Goal: Information Seeking & Learning: Learn about a topic

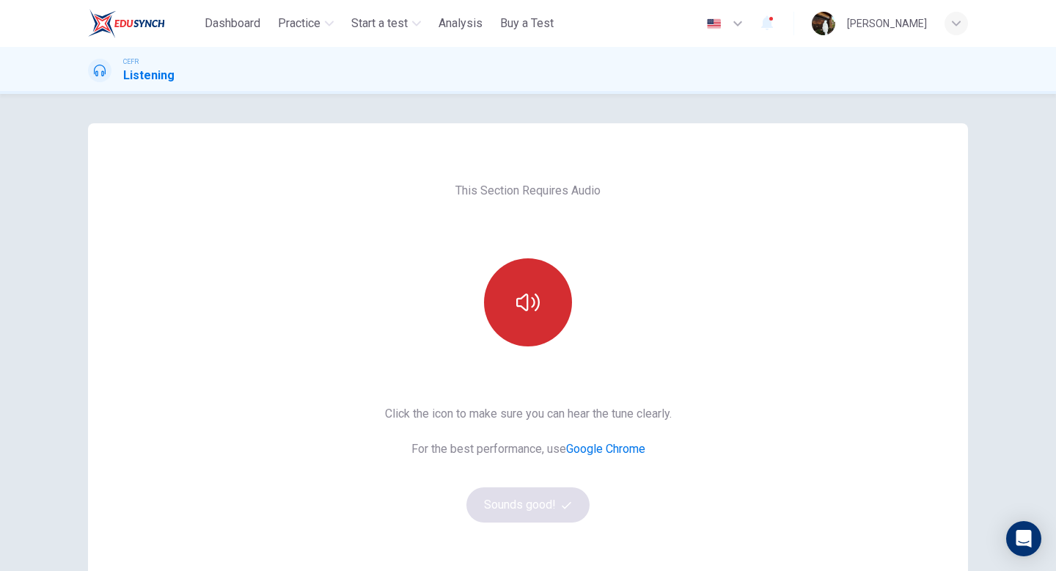
click at [527, 318] on button "button" at bounding box center [528, 302] width 88 height 88
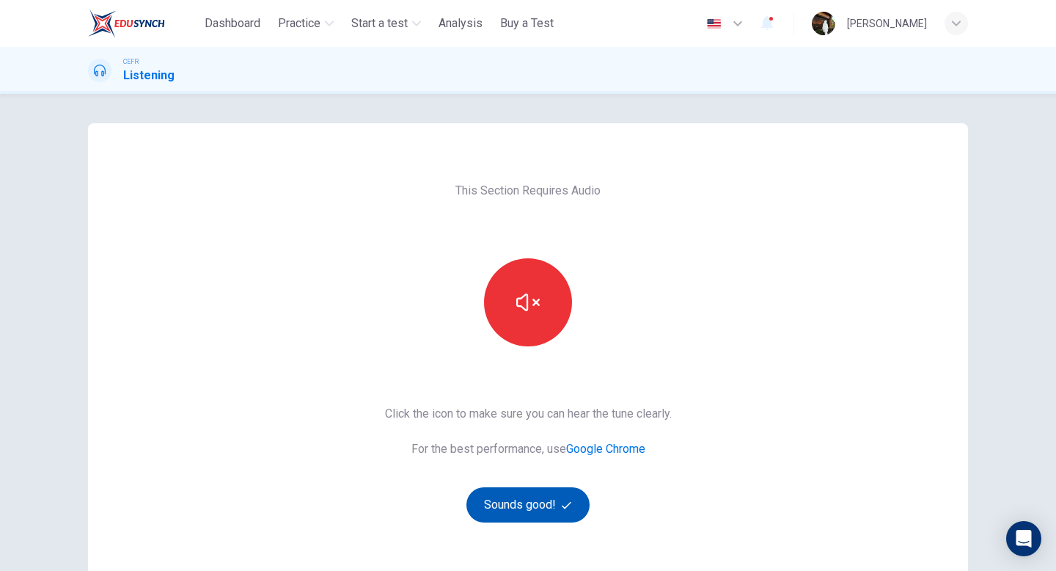
click at [530, 498] on button "Sounds good!" at bounding box center [527, 504] width 123 height 35
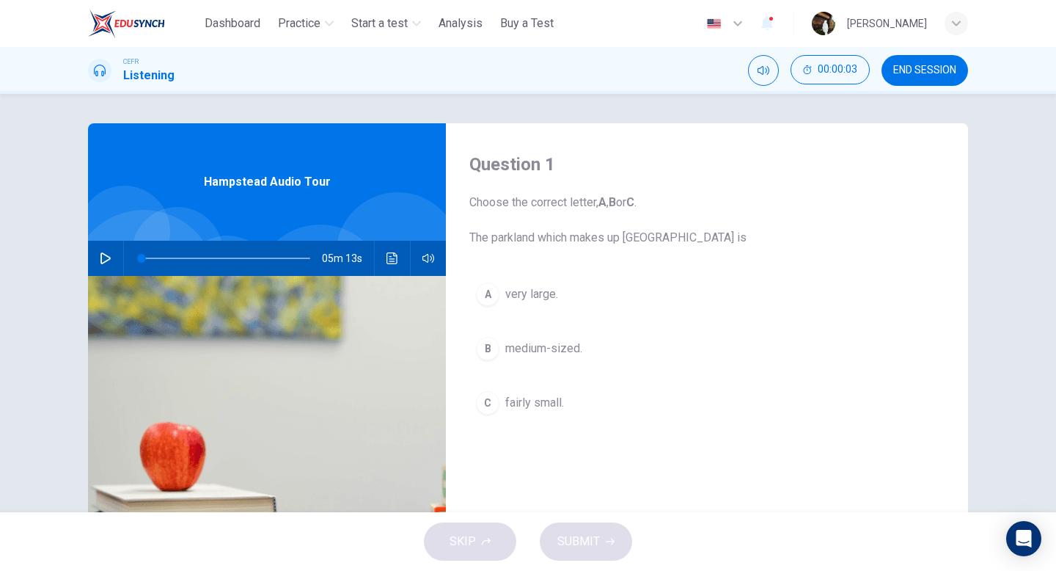
click at [103, 254] on icon "button" at bounding box center [106, 258] width 12 height 12
click at [562, 287] on button "A very large." at bounding box center [706, 294] width 475 height 37
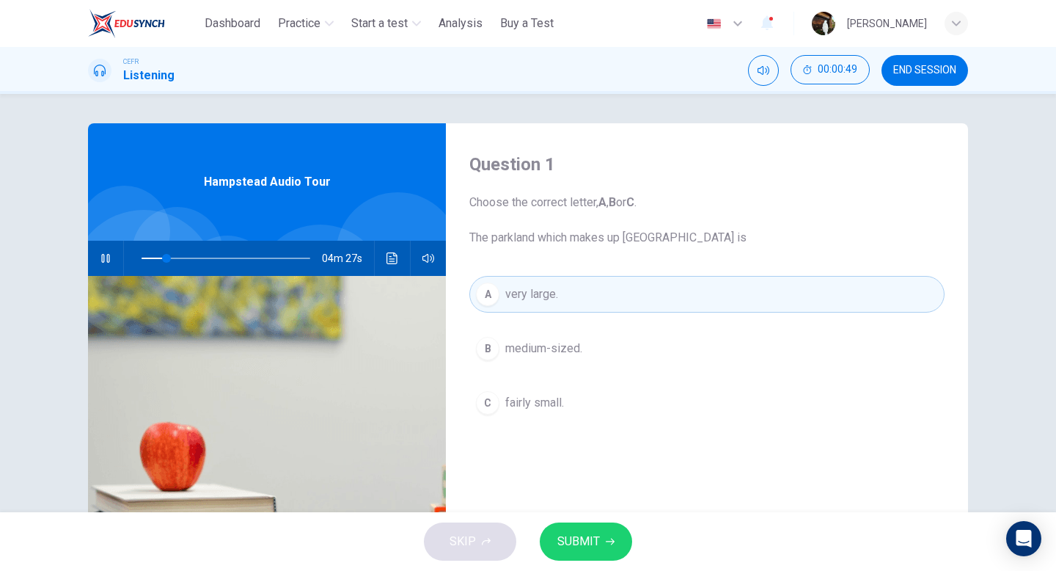
click at [576, 530] on button "SUBMIT" at bounding box center [586, 541] width 92 height 38
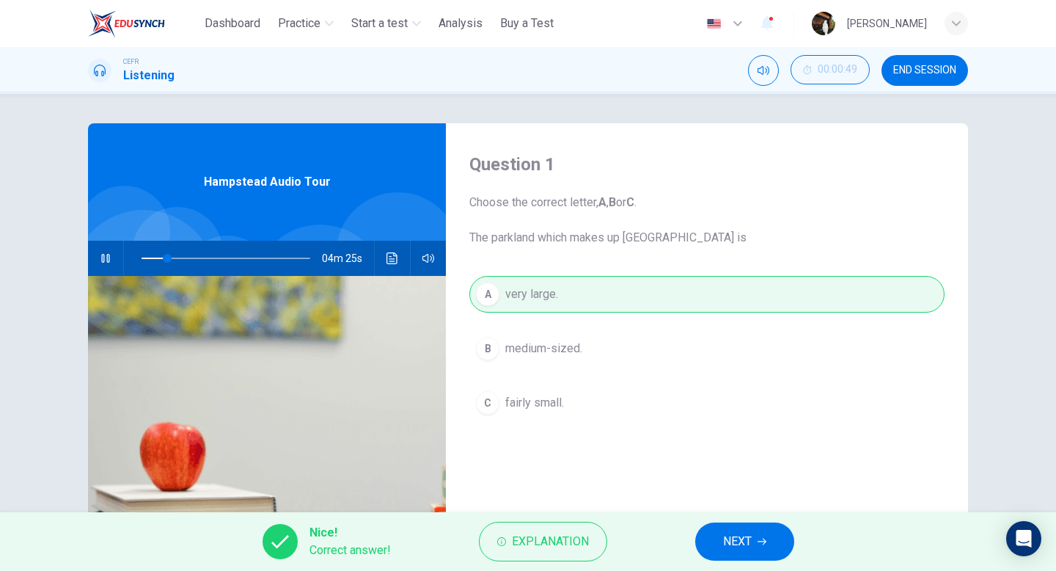
click at [718, 534] on button "NEXT" at bounding box center [744, 541] width 99 height 38
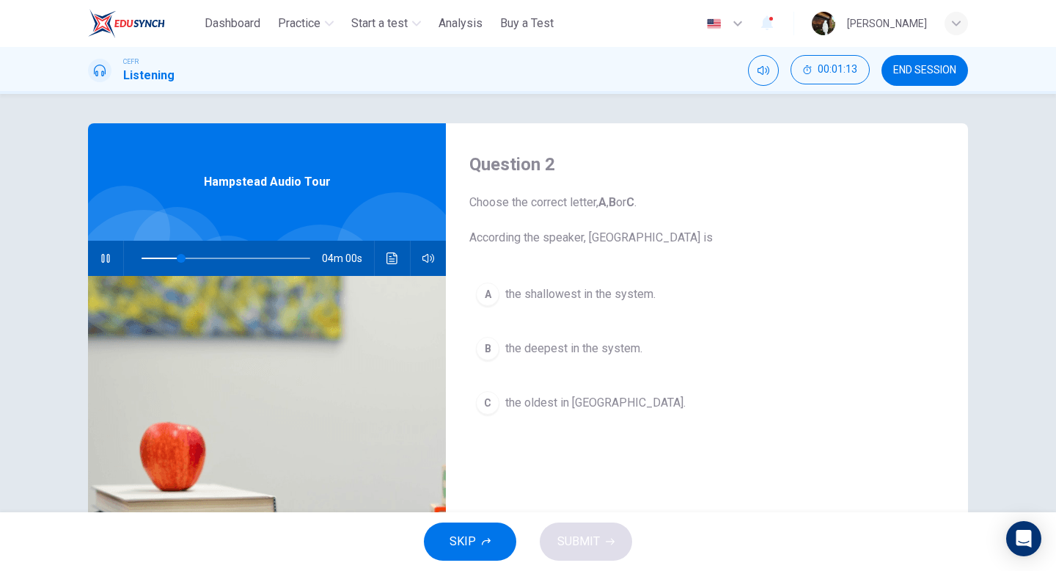
click at [572, 348] on span "the deepest in the system." at bounding box center [573, 349] width 137 height 18
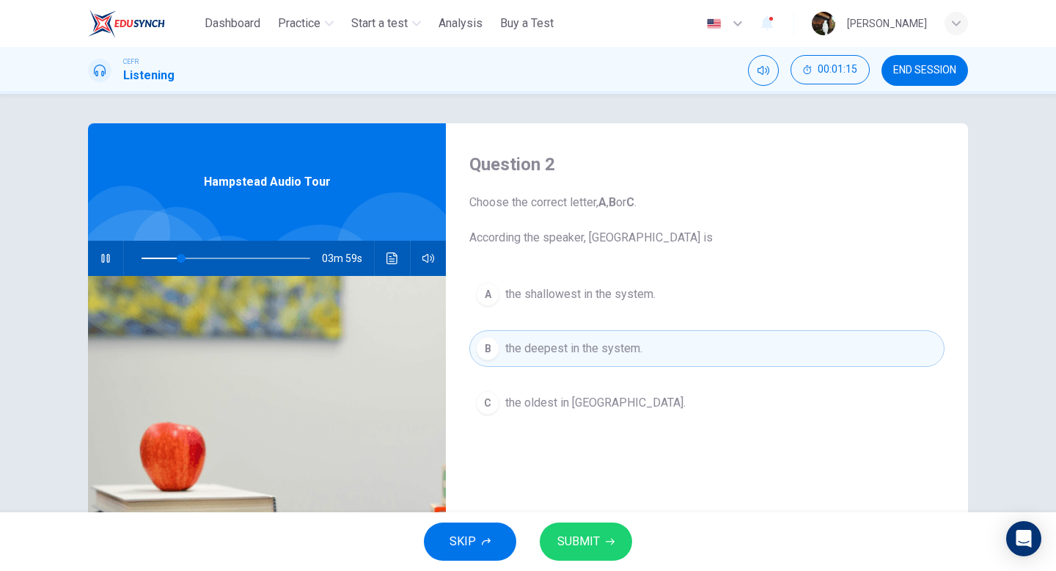
click at [590, 537] on span "SUBMIT" at bounding box center [578, 541] width 43 height 21
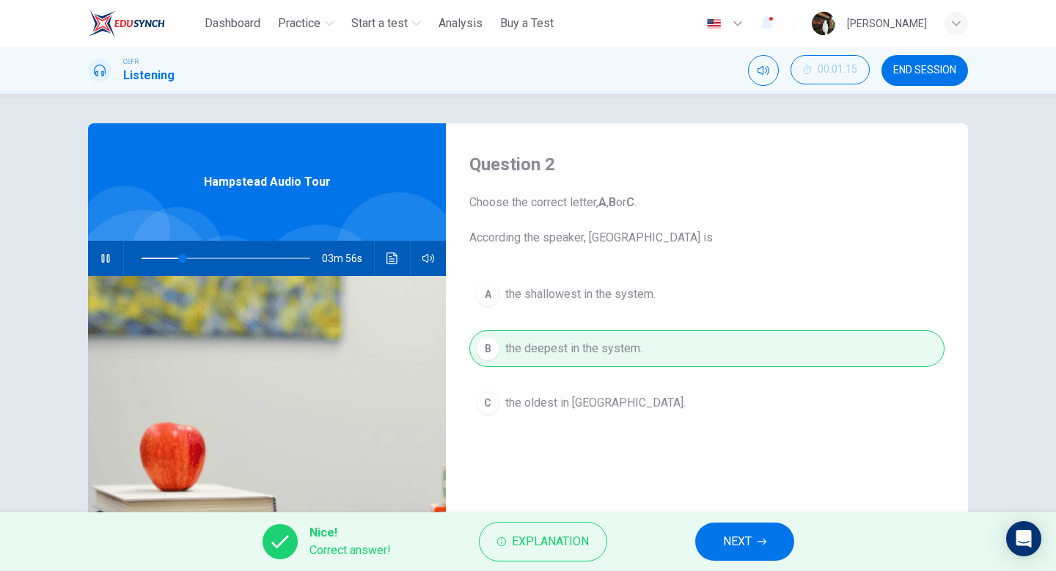
click at [716, 526] on button "NEXT" at bounding box center [744, 541] width 99 height 38
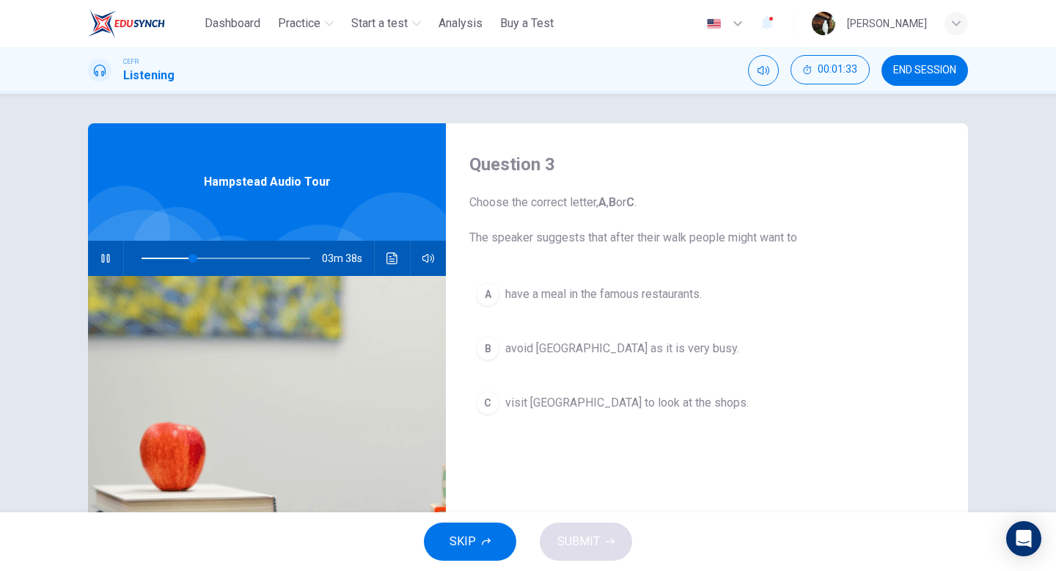
type input "**"
click at [937, 70] on span "END SESSION" at bounding box center [924, 71] width 63 height 12
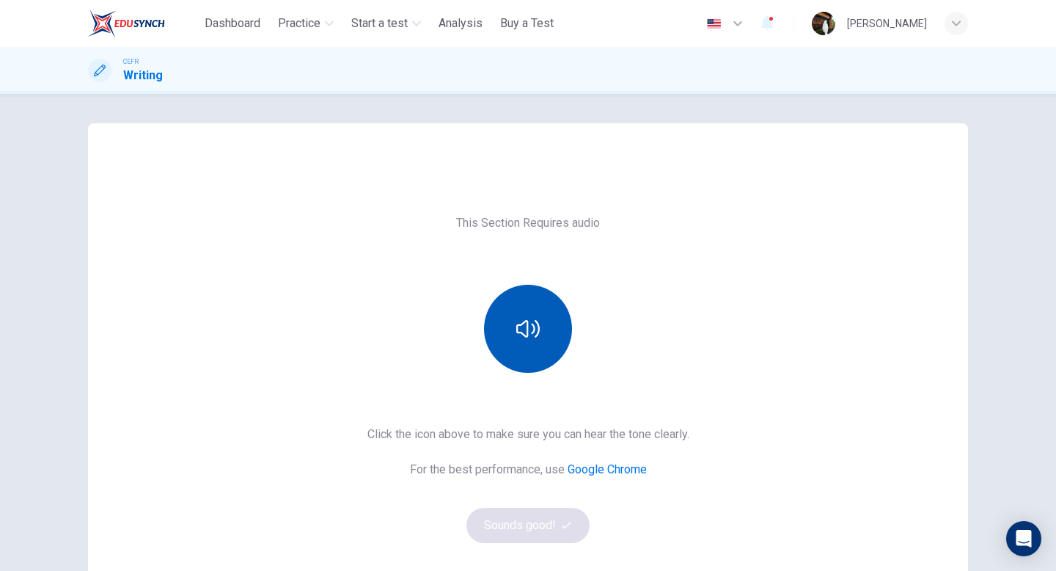
click at [541, 304] on button "button" at bounding box center [528, 329] width 88 height 88
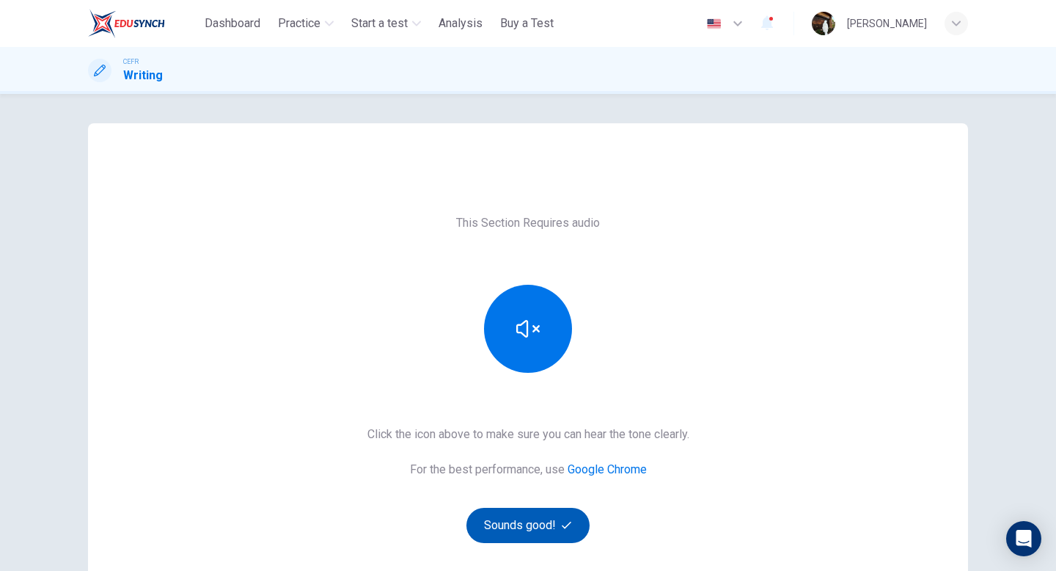
click at [535, 527] on button "Sounds good!" at bounding box center [527, 525] width 123 height 35
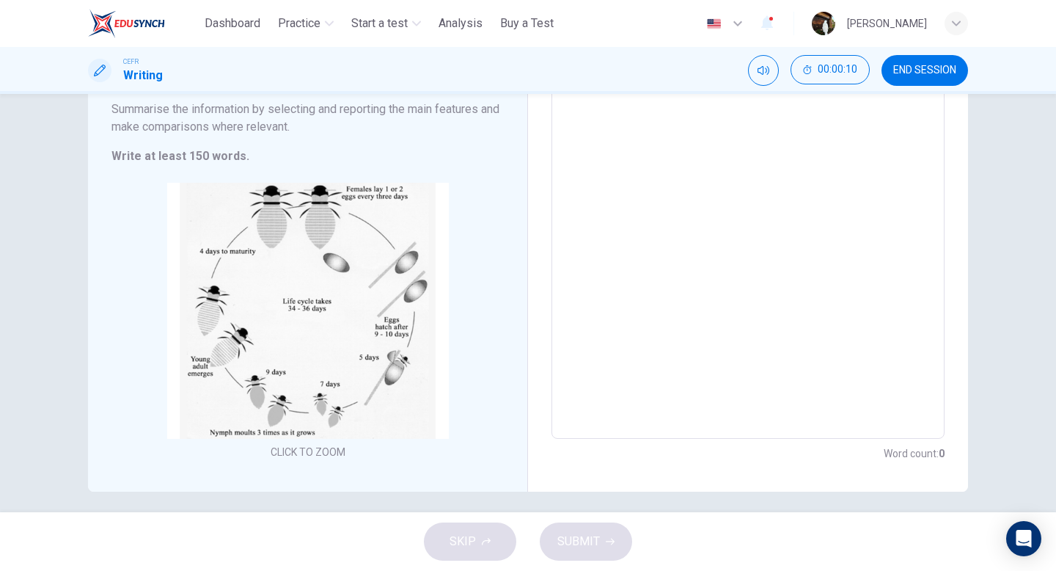
scroll to position [199, 0]
click at [673, 168] on textarea at bounding box center [748, 207] width 373 height 439
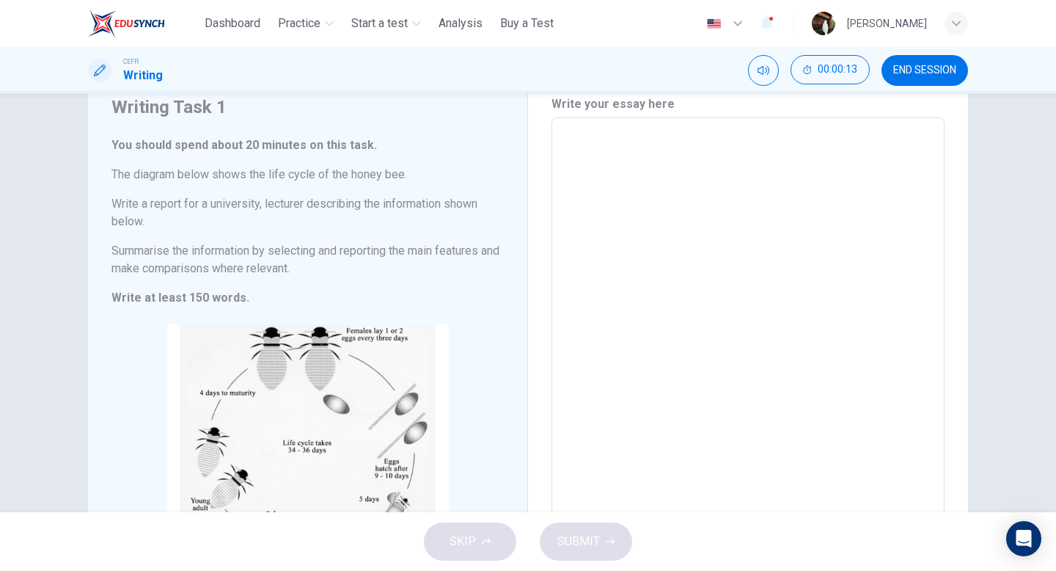
scroll to position [61, 0]
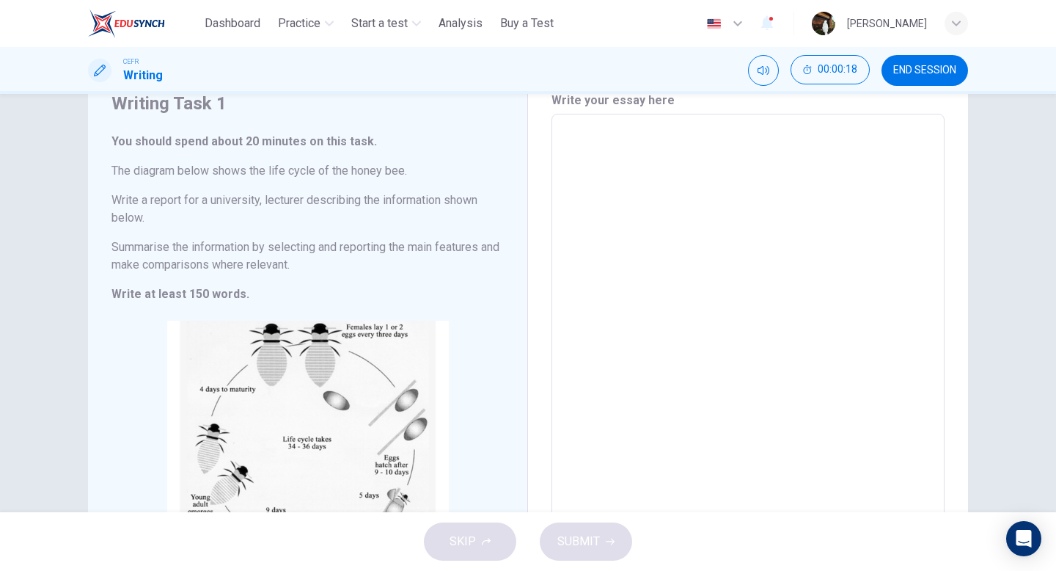
type textarea "*"
type textarea "***"
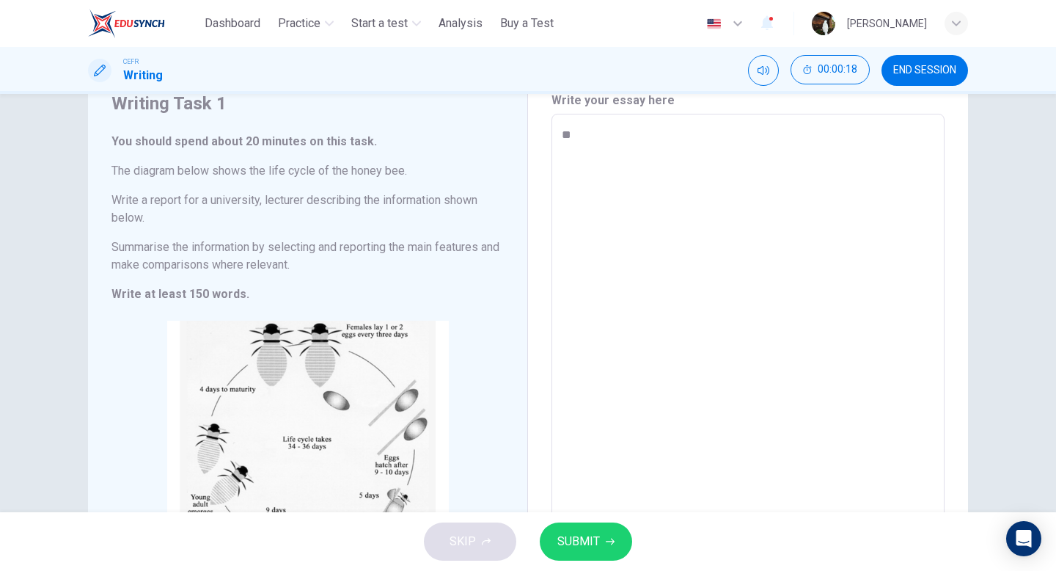
type textarea "*"
type textarea "****"
type textarea "*"
type textarea "***"
type textarea "*"
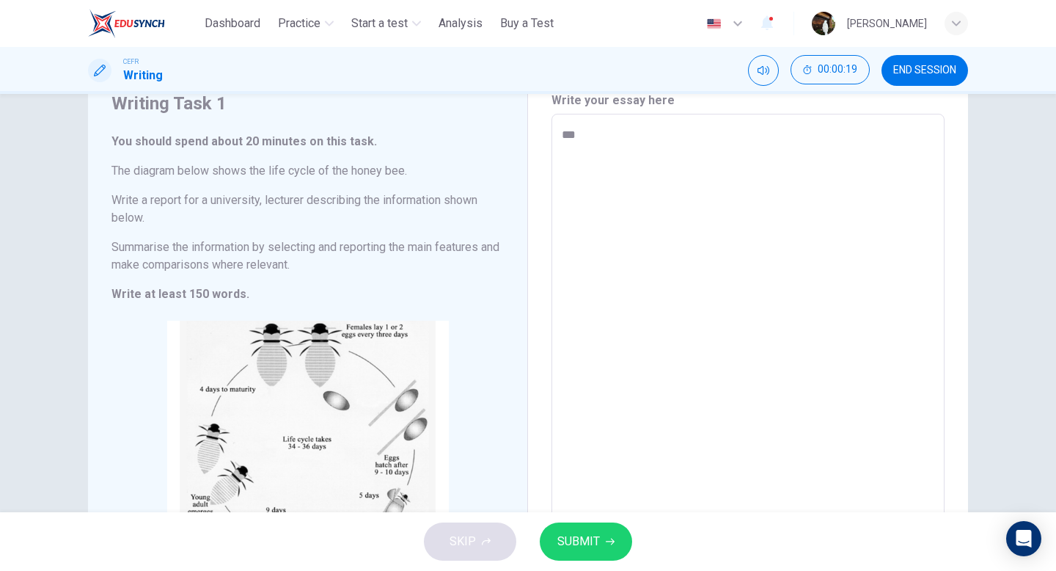
type textarea "*"
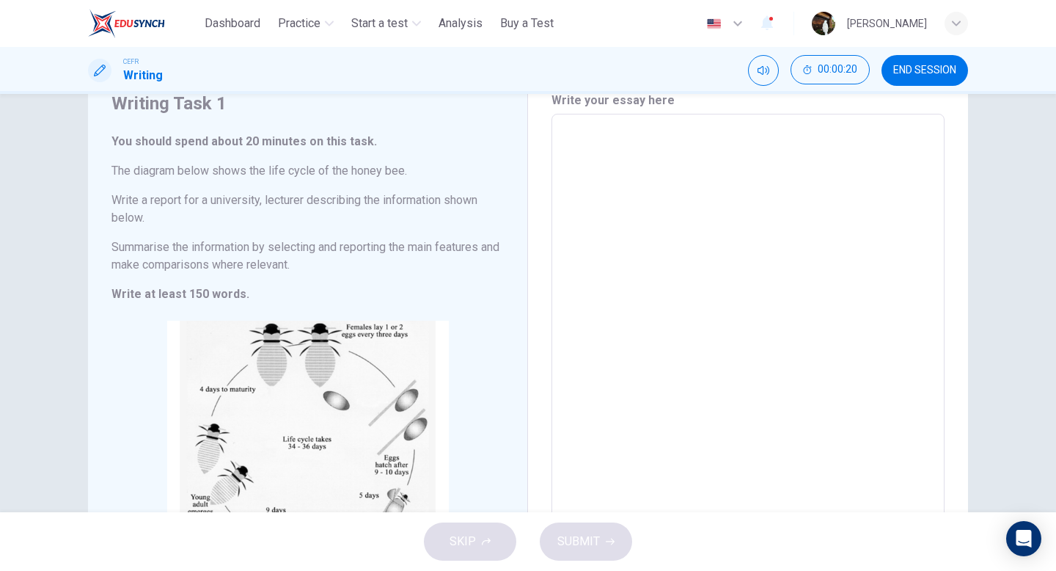
type textarea "*"
type textarea "***"
type textarea "*"
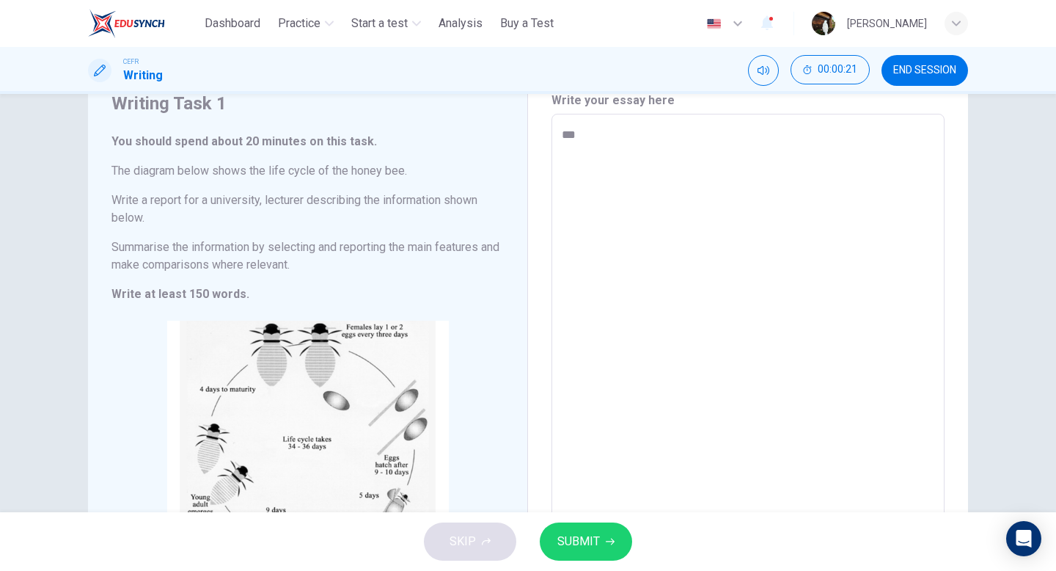
type textarea "****"
type textarea "*"
type textarea "***"
type textarea "*"
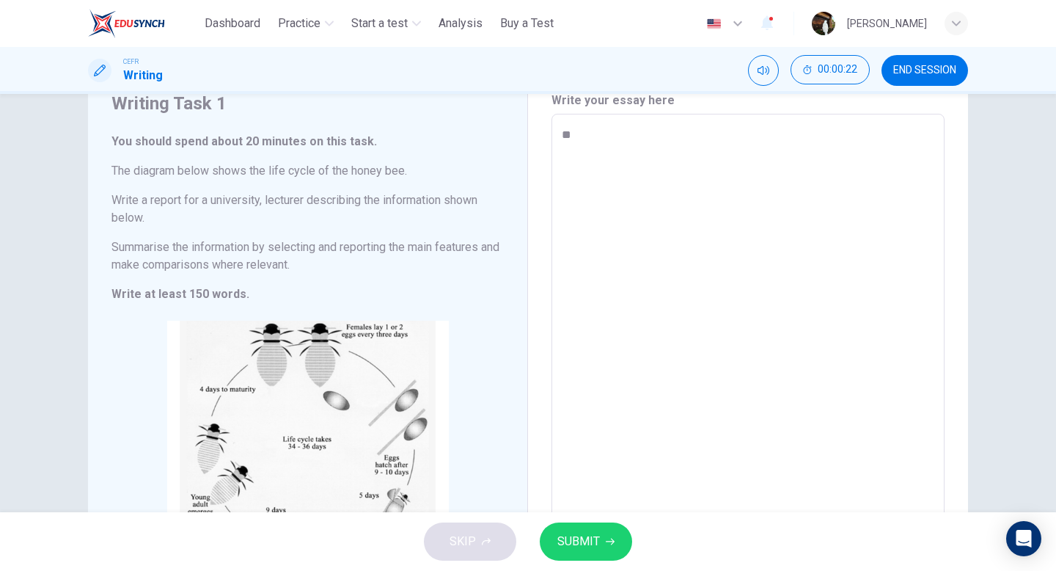
type textarea "*"
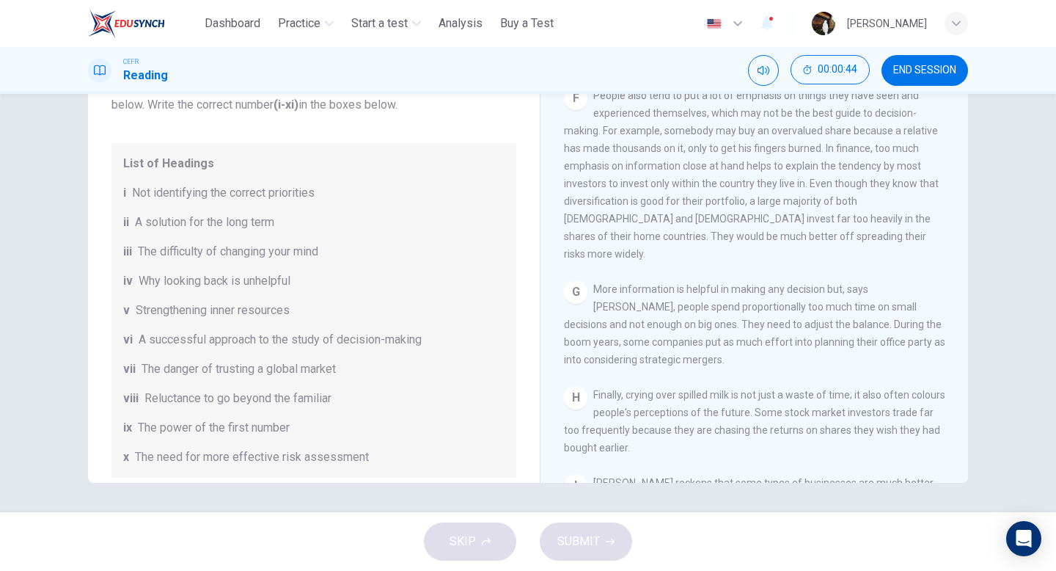
scroll to position [1324, 0]
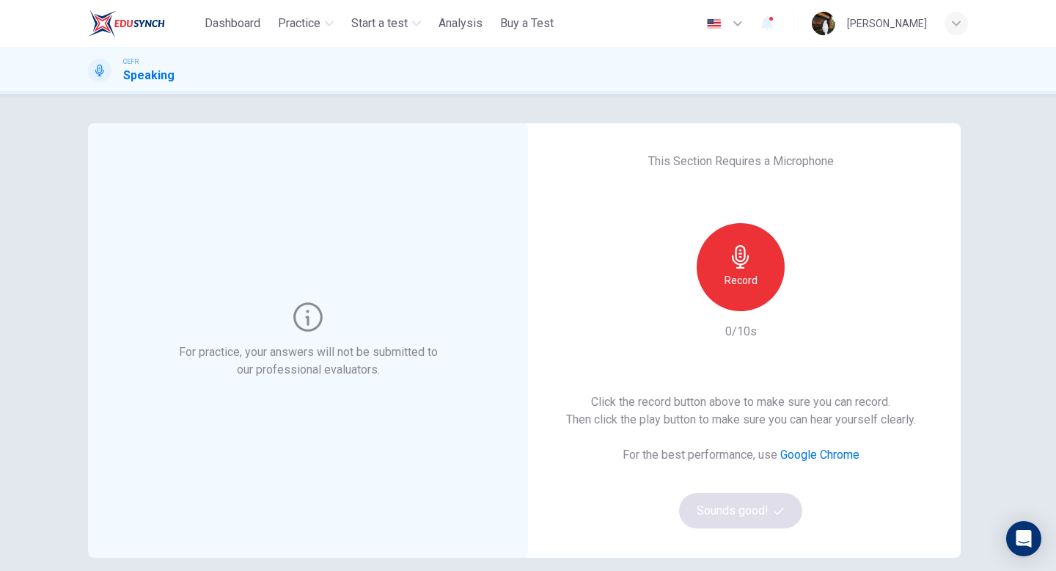
click at [268, 183] on div "For practice, your answers will not be submitted to our professional evaluators." at bounding box center [308, 340] width 440 height 434
click at [724, 282] on div "Record" at bounding box center [741, 267] width 88 height 88
click at [724, 282] on div "Stop" at bounding box center [741, 267] width 88 height 88
click at [810, 296] on icon "button" at bounding box center [808, 299] width 15 height 15
click at [739, 516] on button "Sounds good!" at bounding box center [740, 510] width 123 height 35
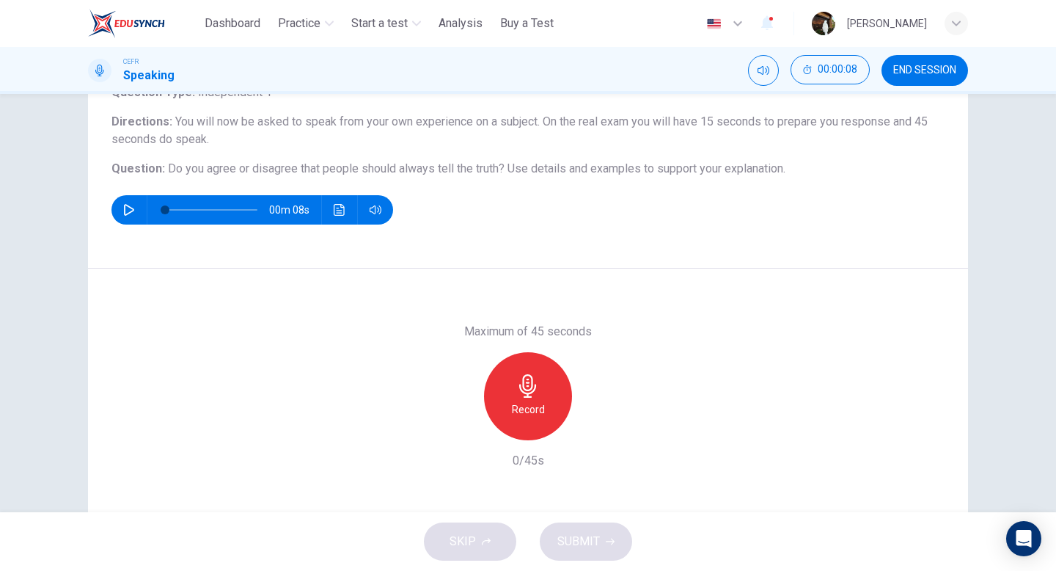
scroll to position [111, 0]
click at [537, 395] on icon "button" at bounding box center [527, 384] width 23 height 23
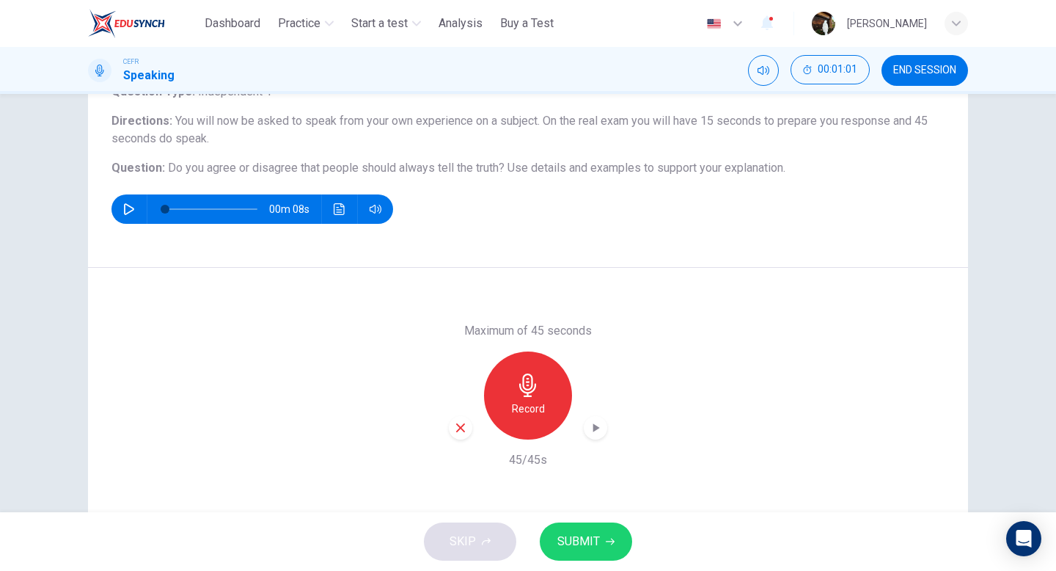
click at [594, 546] on span "SUBMIT" at bounding box center [578, 541] width 43 height 21
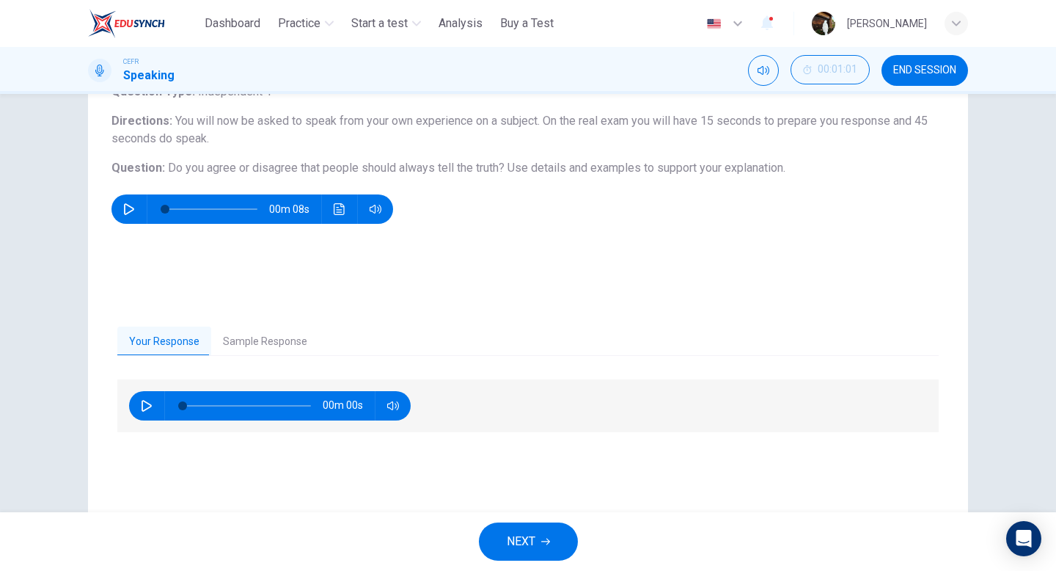
click at [247, 341] on button "Sample Response" at bounding box center [265, 341] width 108 height 31
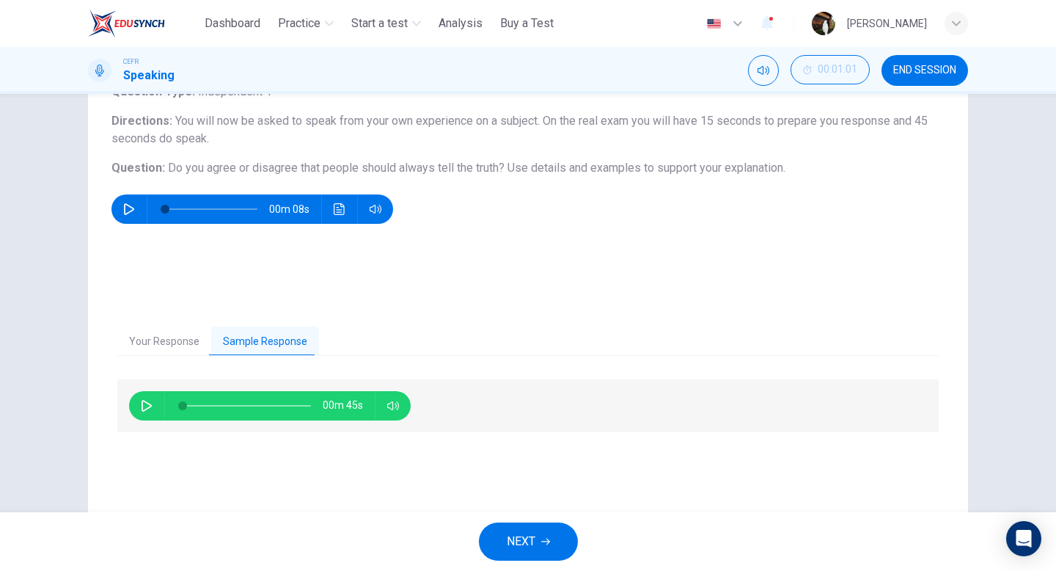
click at [146, 404] on icon "button" at bounding box center [147, 406] width 12 height 12
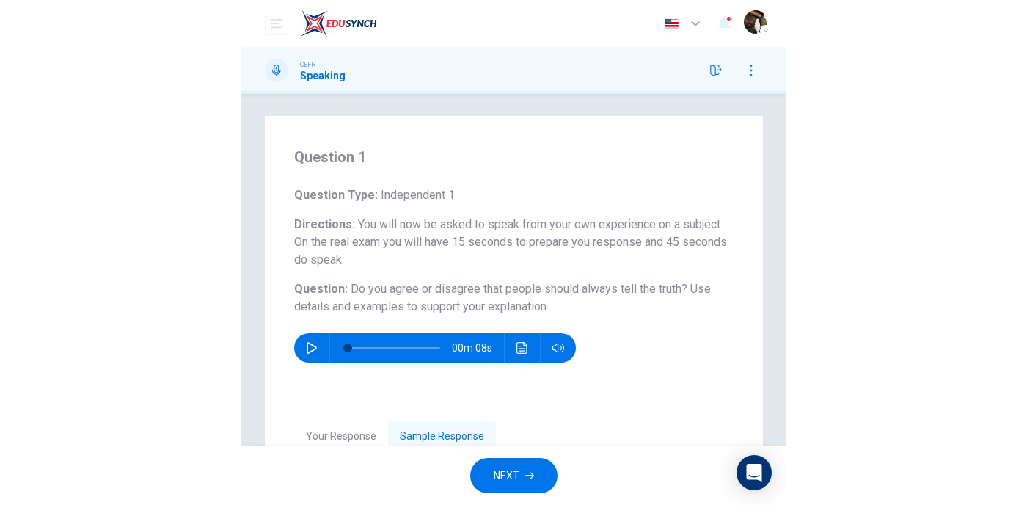
scroll to position [0, 0]
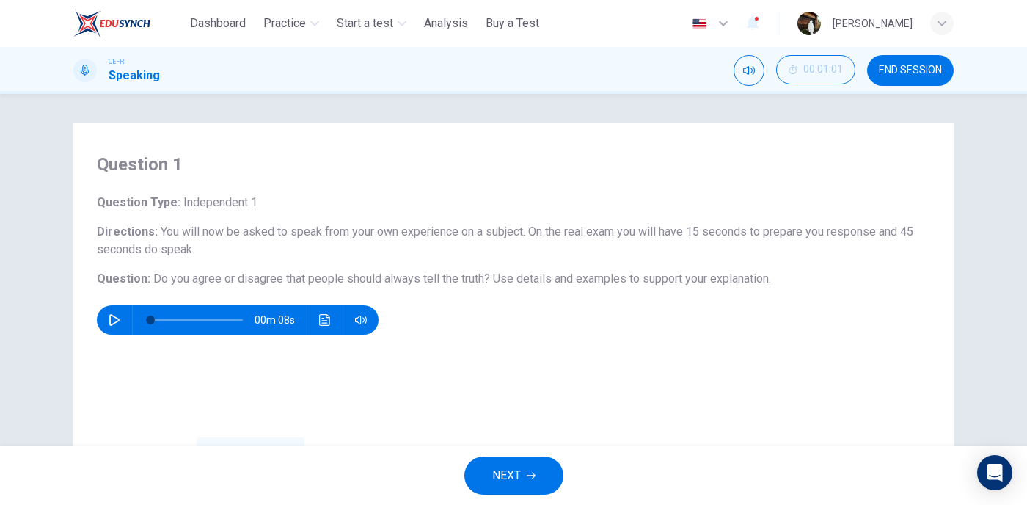
type input "*"
click at [508, 471] on span "NEXT" at bounding box center [506, 475] width 29 height 21
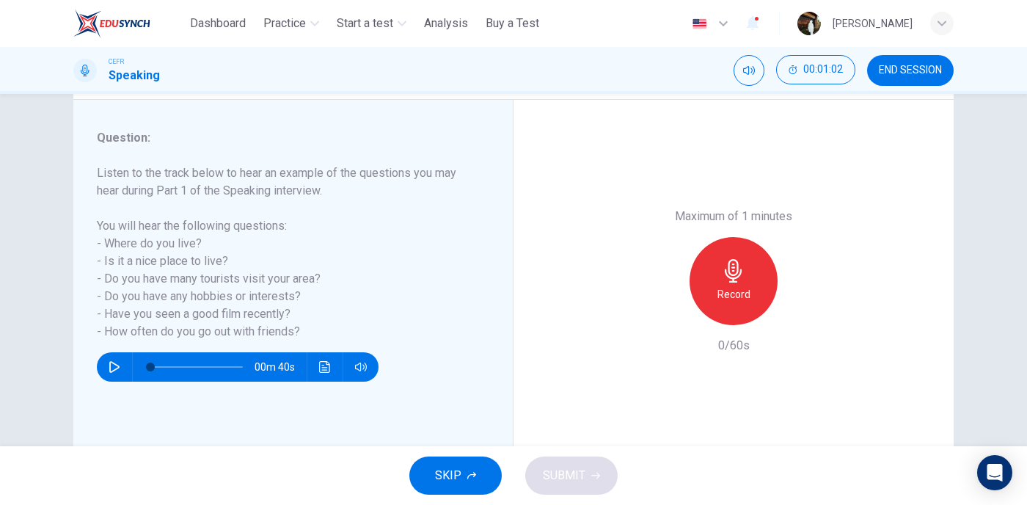
scroll to position [172, 0]
click at [756, 304] on div "Record" at bounding box center [733, 280] width 88 height 88
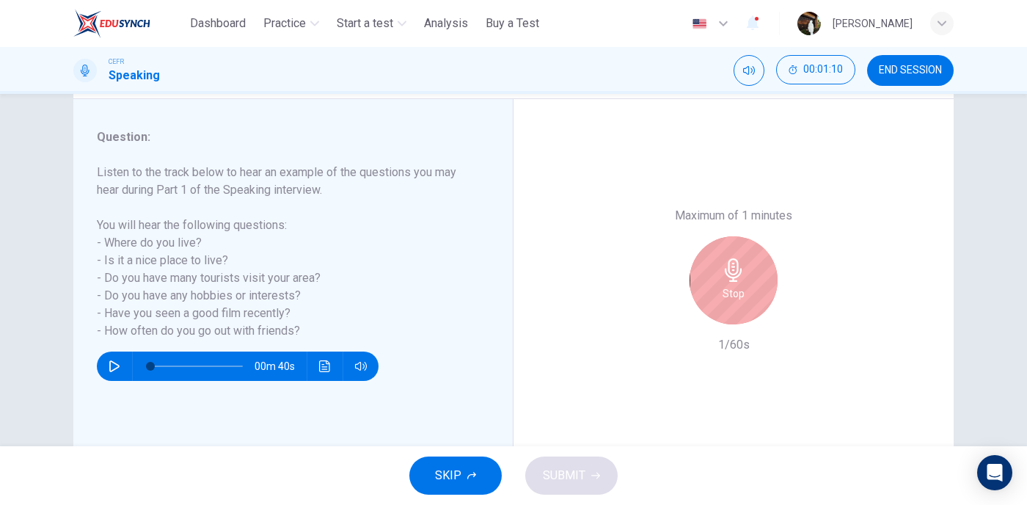
click at [756, 304] on div "Stop" at bounding box center [733, 280] width 88 height 88
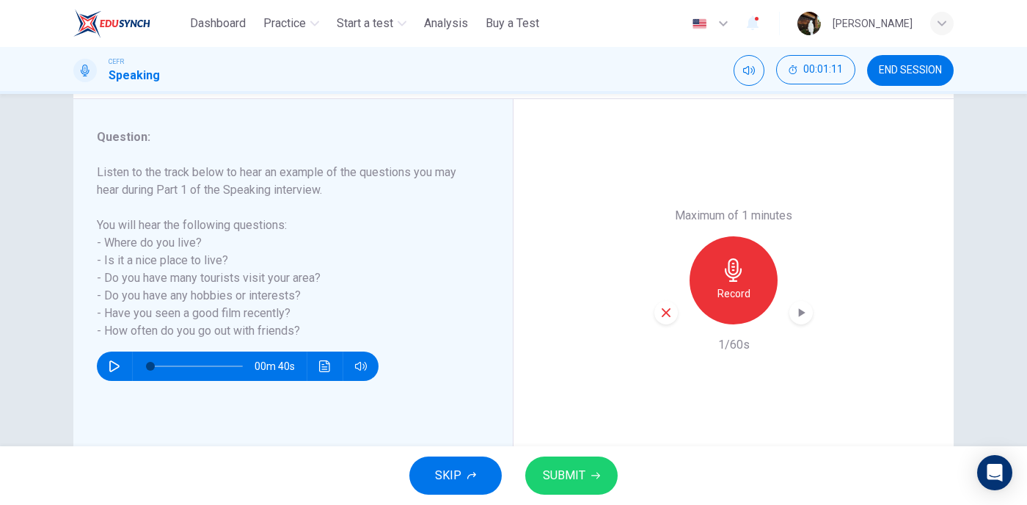
click at [558, 485] on span "SUBMIT" at bounding box center [564, 475] width 43 height 21
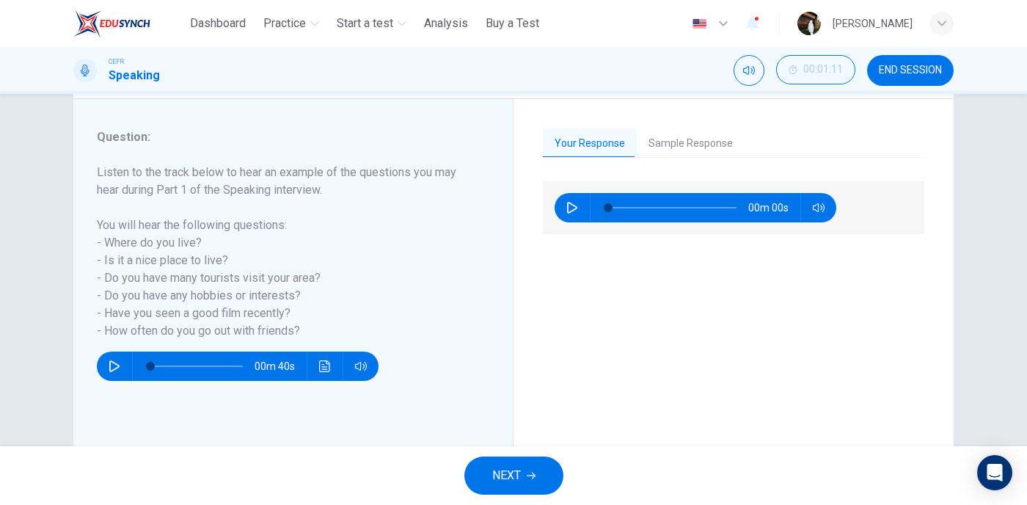
click at [513, 472] on span "NEXT" at bounding box center [506, 475] width 29 height 21
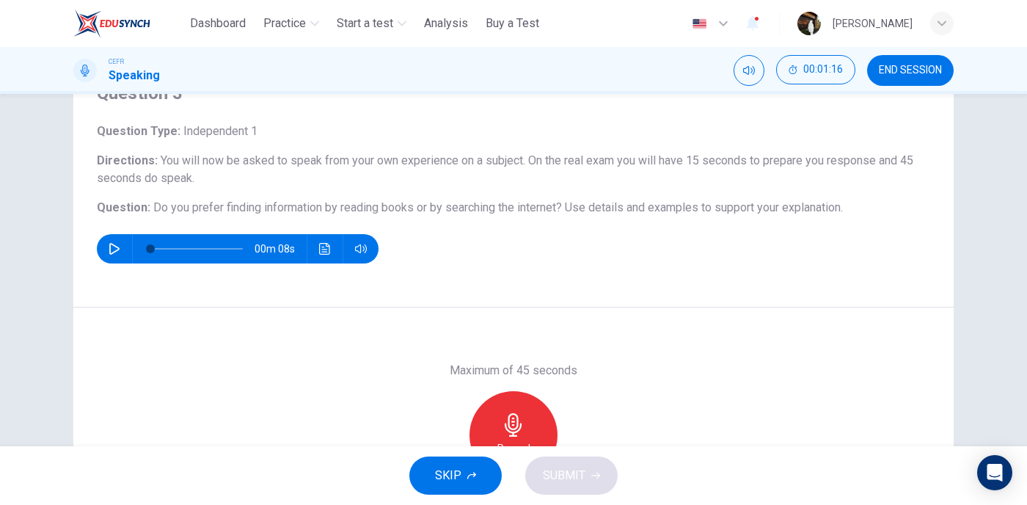
scroll to position [124, 0]
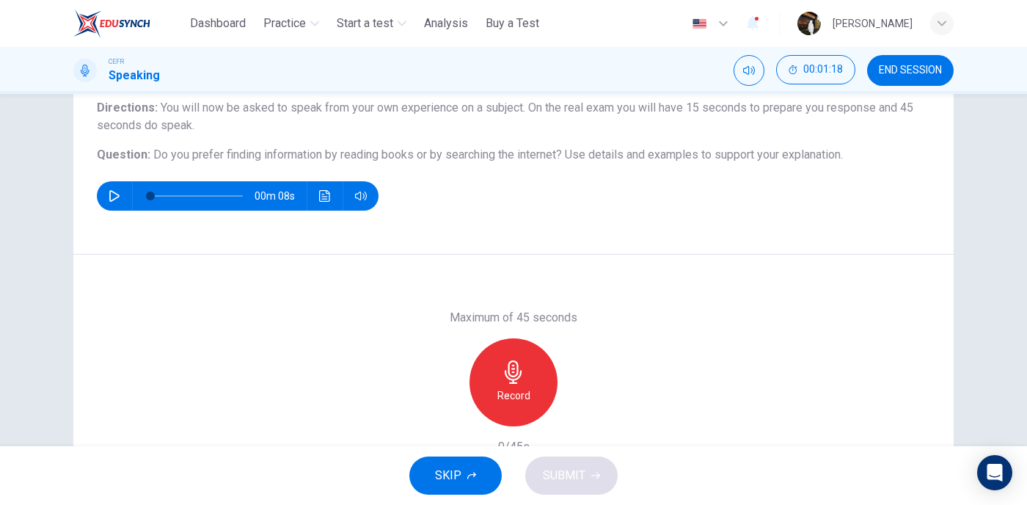
click at [504, 384] on div "Record" at bounding box center [513, 382] width 88 height 88
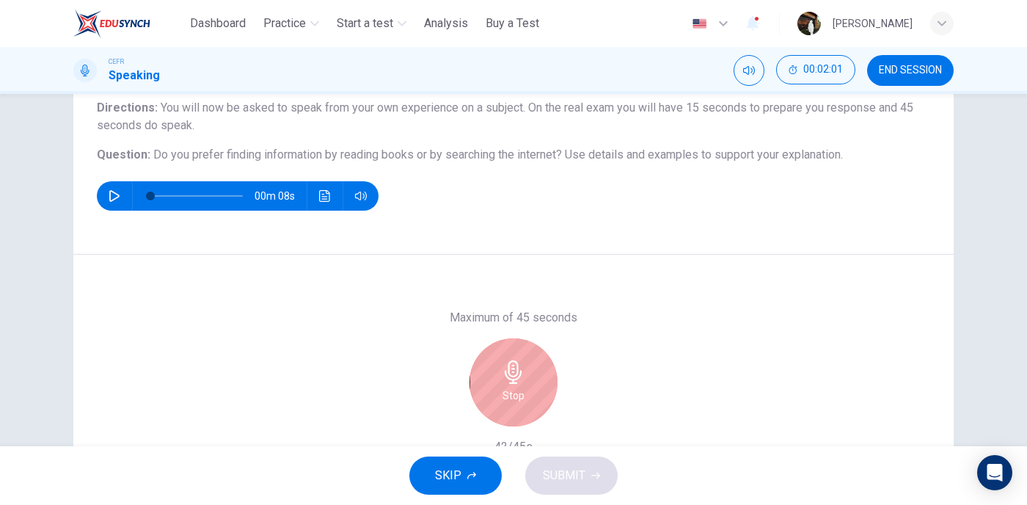
scroll to position [192, 0]
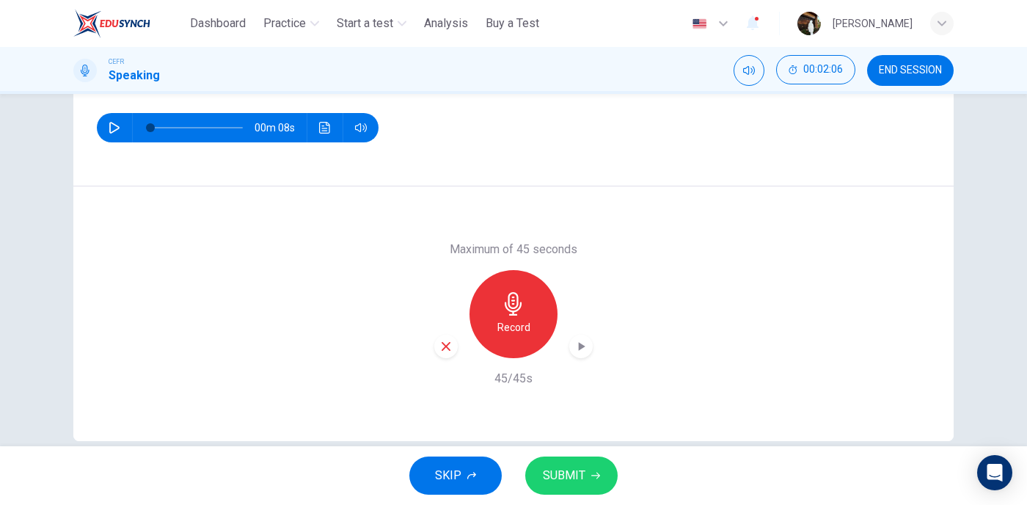
click at [589, 472] on button "SUBMIT" at bounding box center [571, 475] width 92 height 38
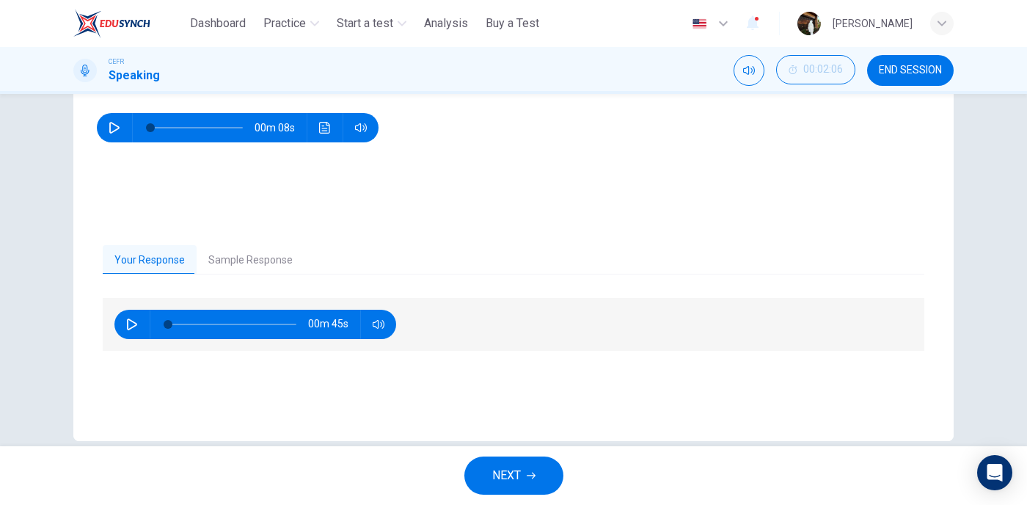
click at [488, 482] on button "NEXT" at bounding box center [513, 475] width 99 height 38
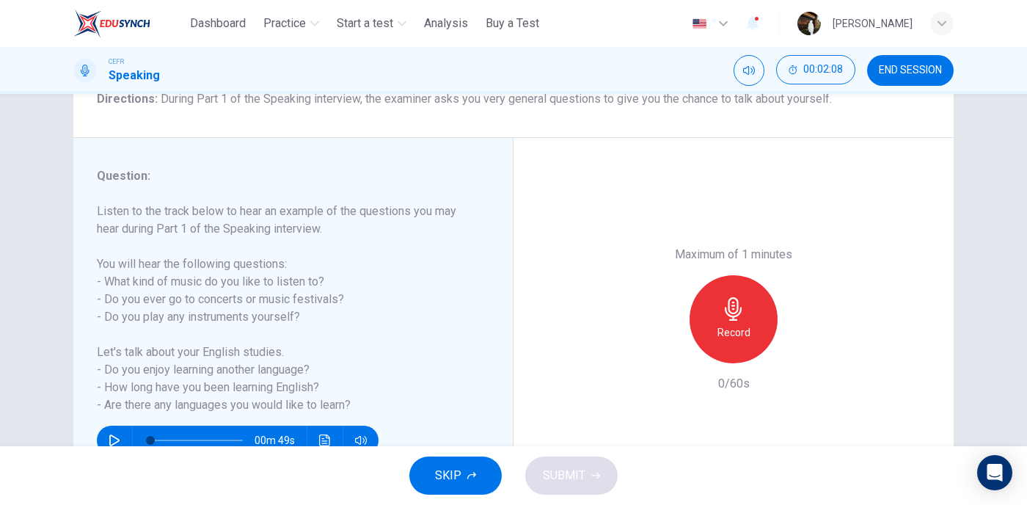
scroll to position [147, 0]
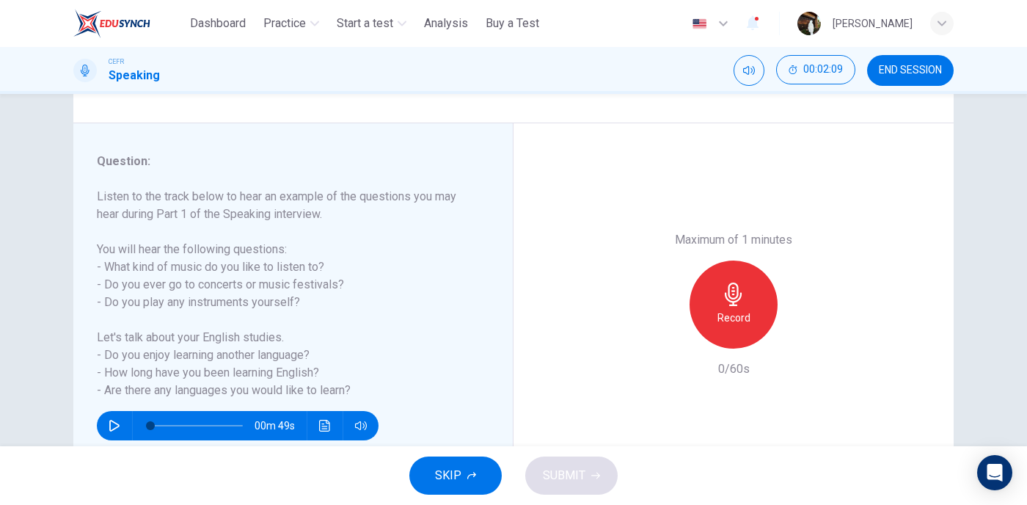
click at [722, 290] on icon "button" at bounding box center [733, 293] width 23 height 23
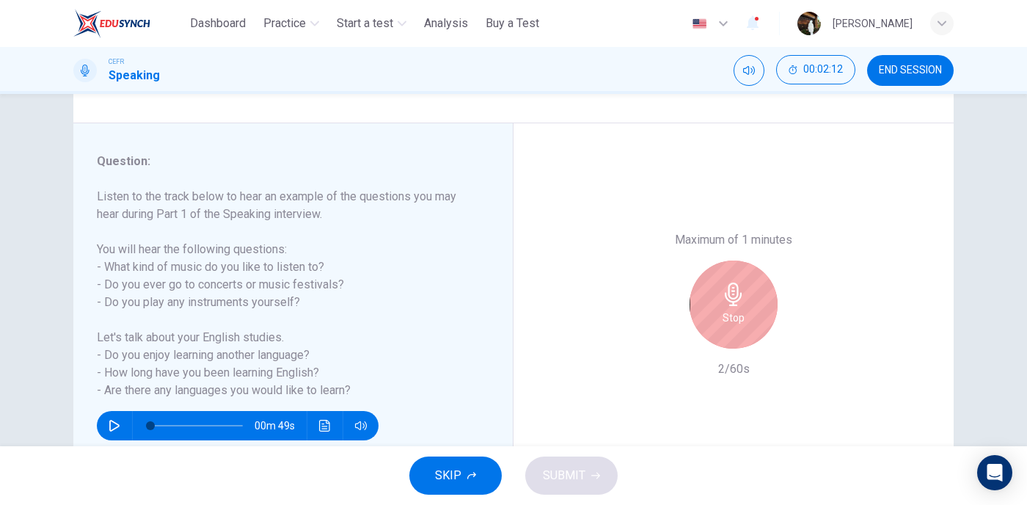
click at [725, 304] on icon "button" at bounding box center [733, 293] width 23 height 23
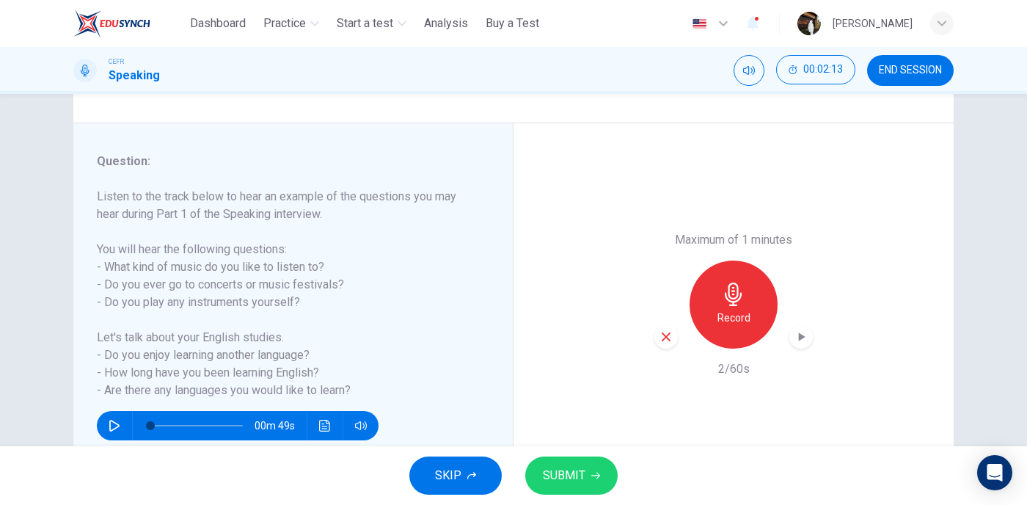
click at [552, 475] on span "SUBMIT" at bounding box center [564, 475] width 43 height 21
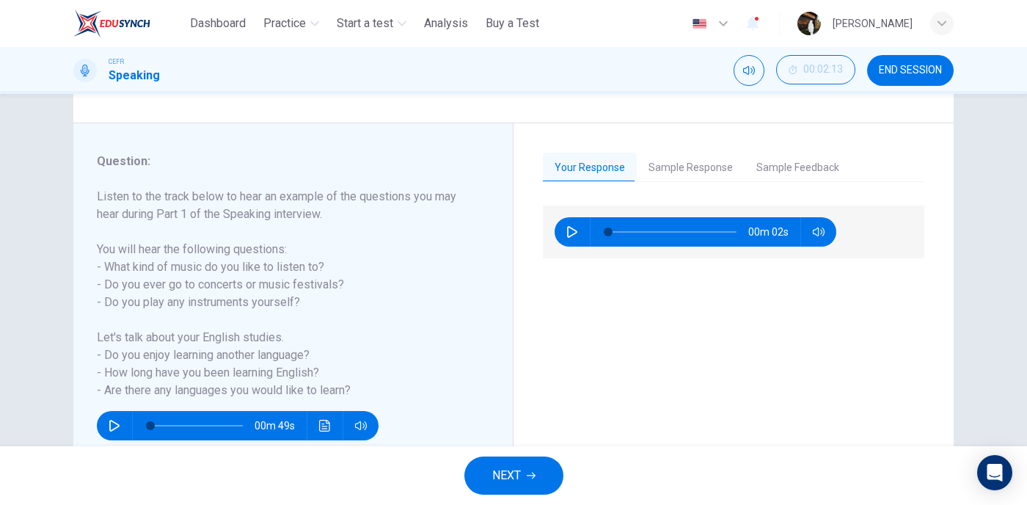
click at [509, 483] on span "NEXT" at bounding box center [506, 475] width 29 height 21
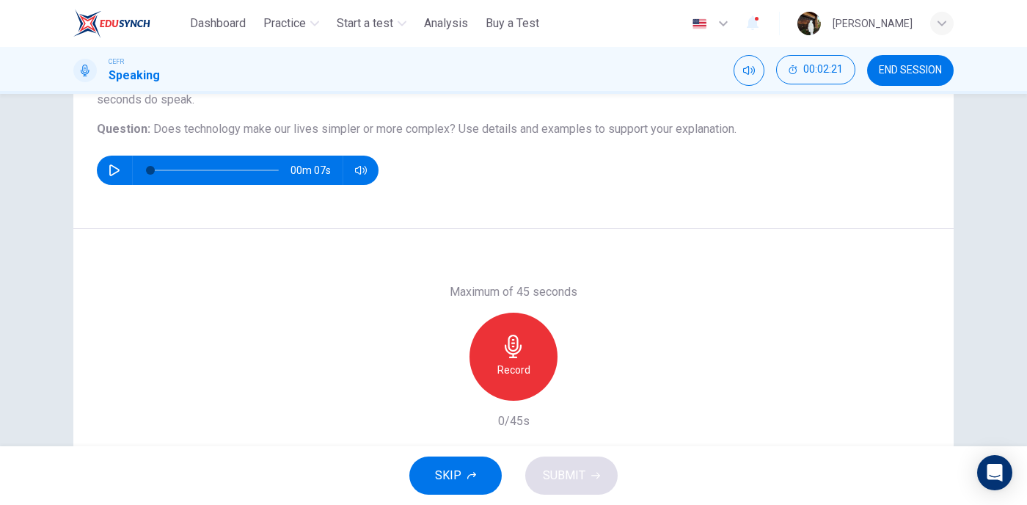
scroll to position [153, 0]
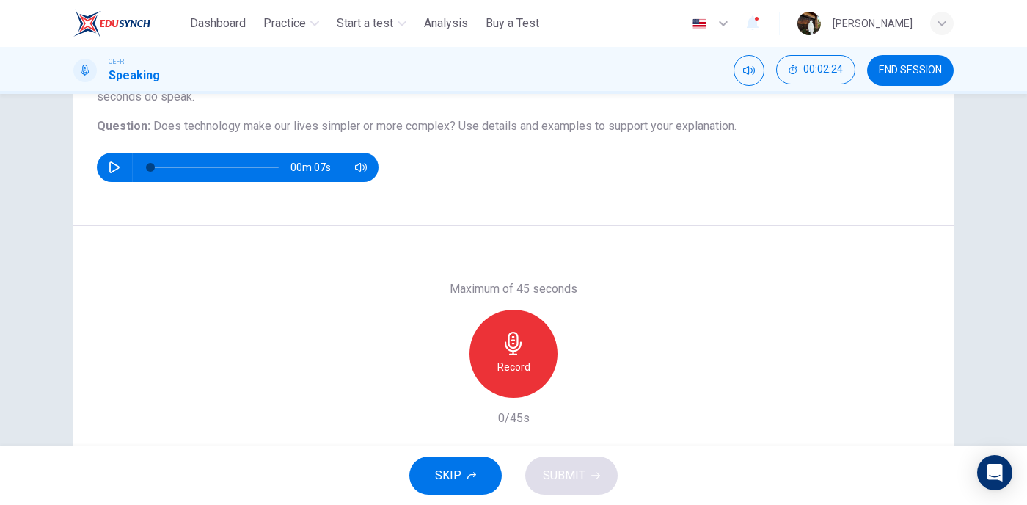
click at [488, 369] on div "Record" at bounding box center [513, 353] width 88 height 88
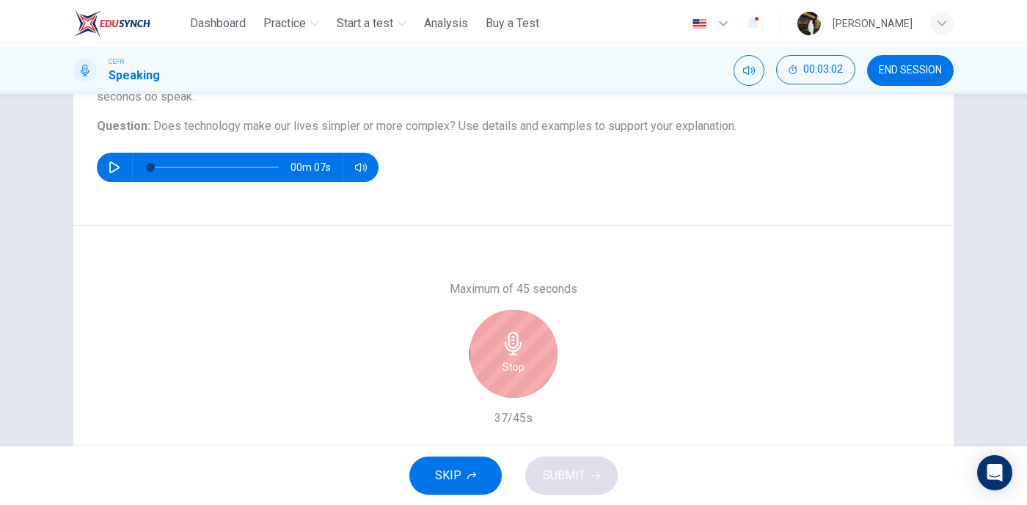
click at [488, 369] on div "Stop" at bounding box center [513, 353] width 88 height 88
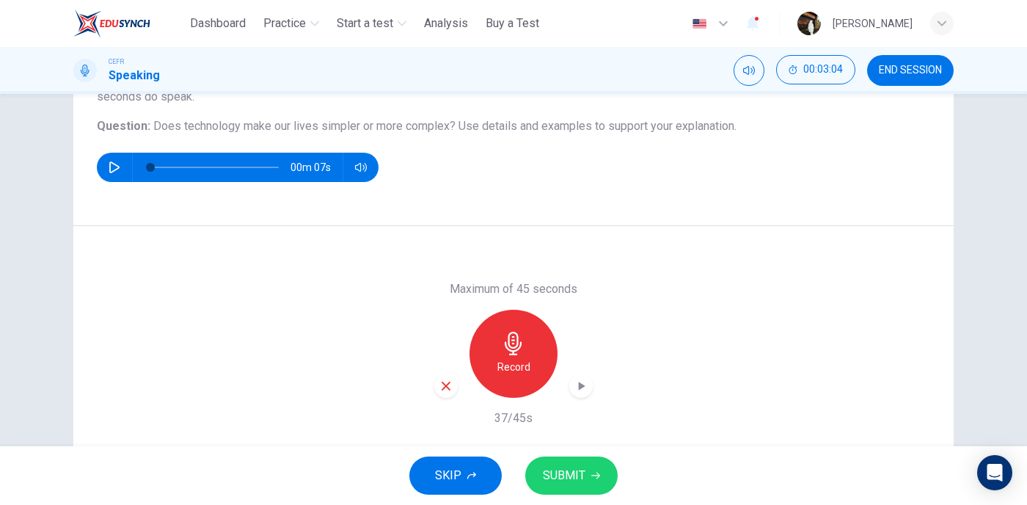
click at [578, 460] on button "SUBMIT" at bounding box center [571, 475] width 92 height 38
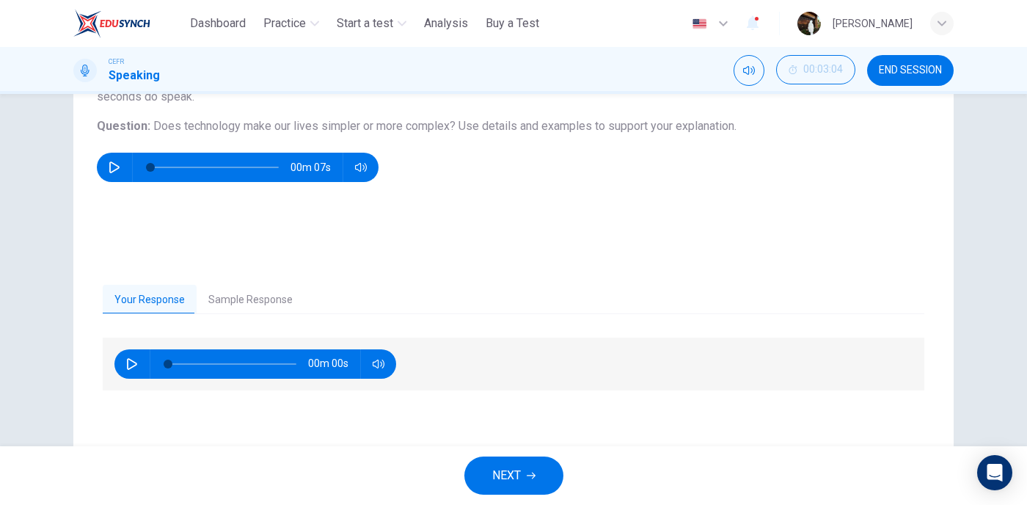
scroll to position [194, 0]
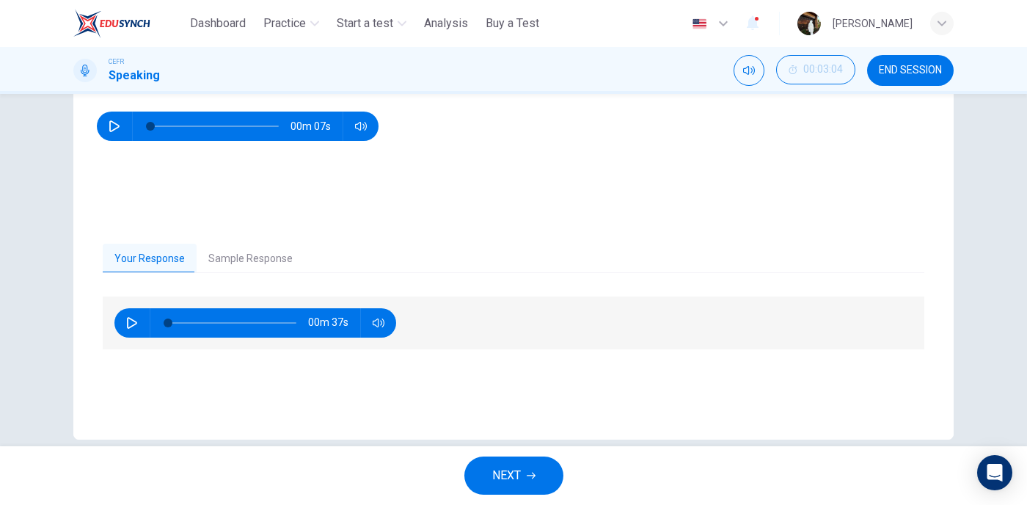
click at [485, 469] on button "NEXT" at bounding box center [513, 475] width 99 height 38
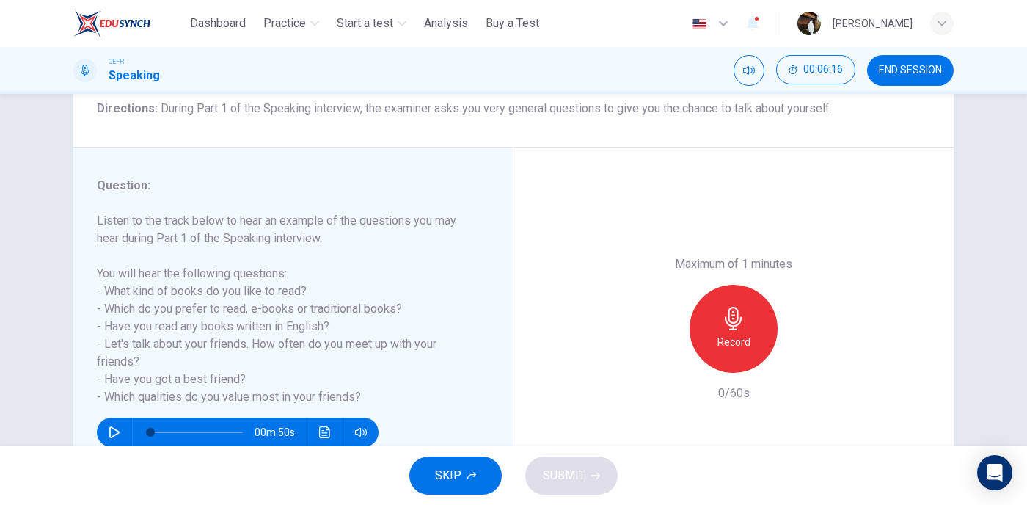
scroll to position [0, 0]
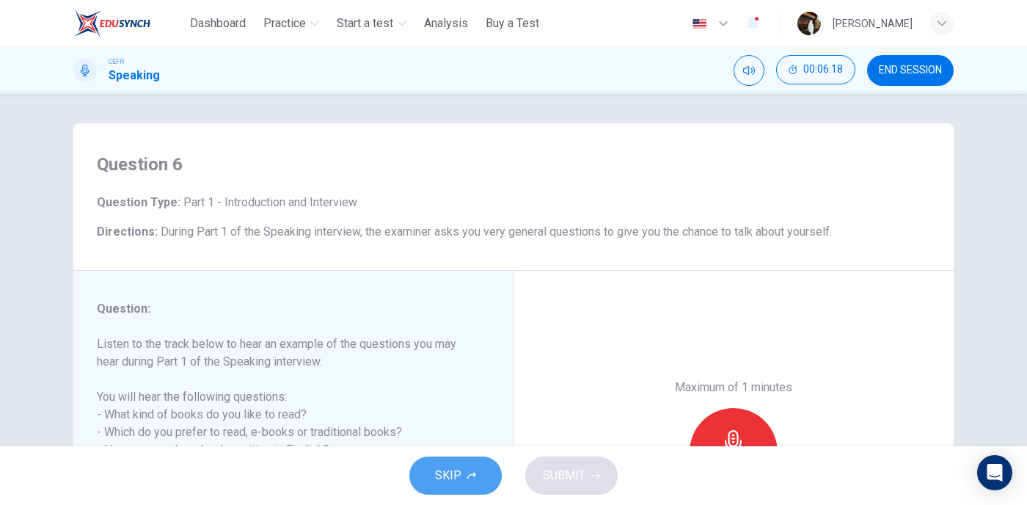
click at [472, 475] on icon "button" at bounding box center [471, 475] width 9 height 7
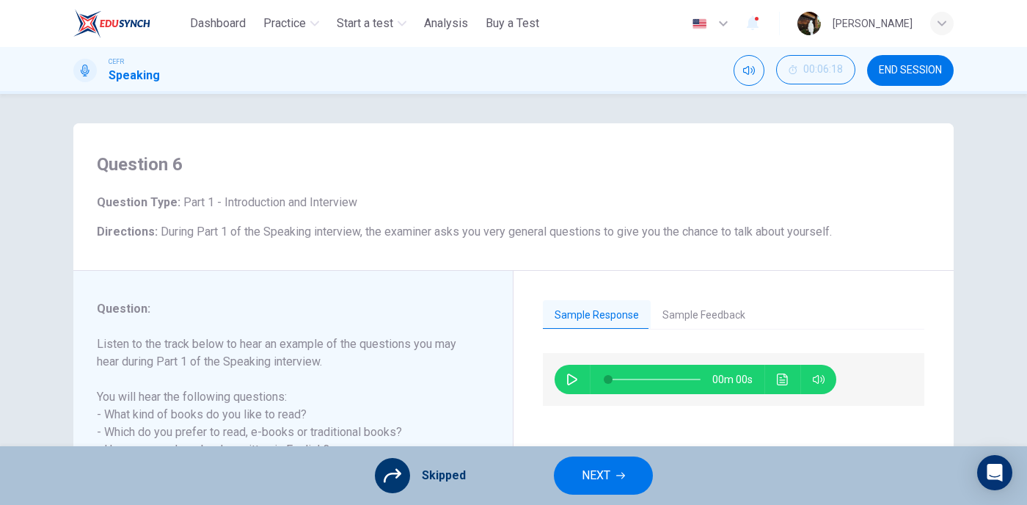
click at [615, 475] on button "NEXT" at bounding box center [603, 475] width 99 height 38
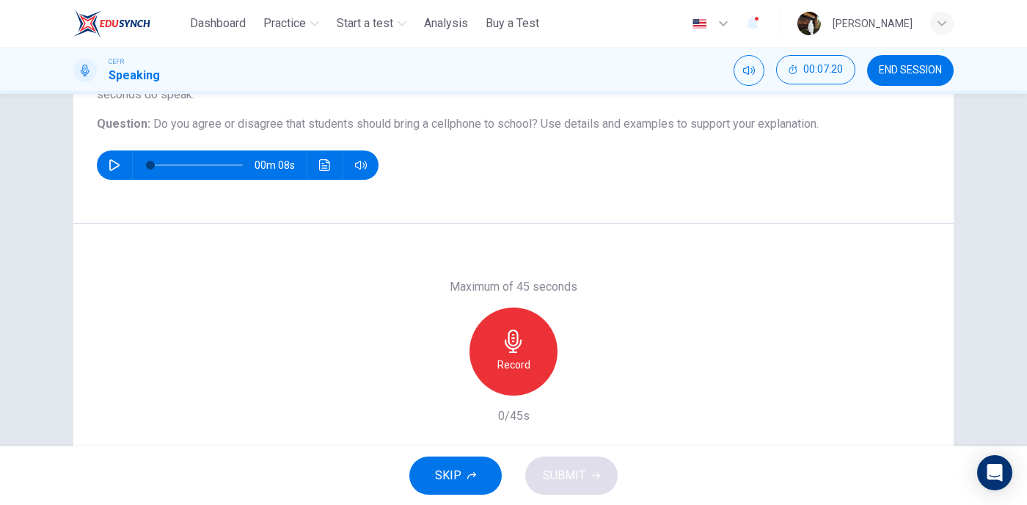
scroll to position [139, 0]
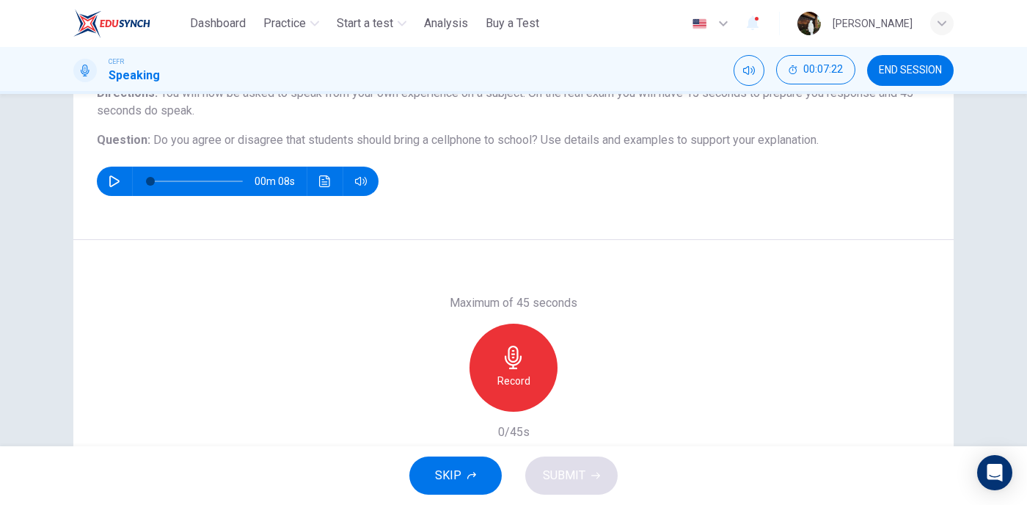
click at [508, 367] on icon "button" at bounding box center [513, 356] width 23 height 23
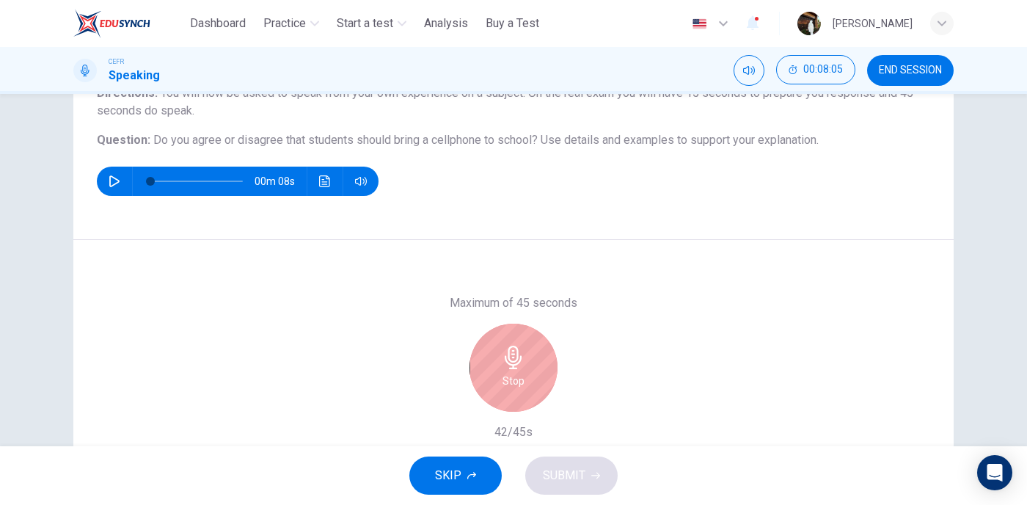
click at [775, 196] on div "Question 7 Question Type : Independent 1 Directions : You will now be asked to …" at bounding box center [513, 112] width 880 height 255
click at [529, 328] on div "Stop" at bounding box center [513, 367] width 88 height 88
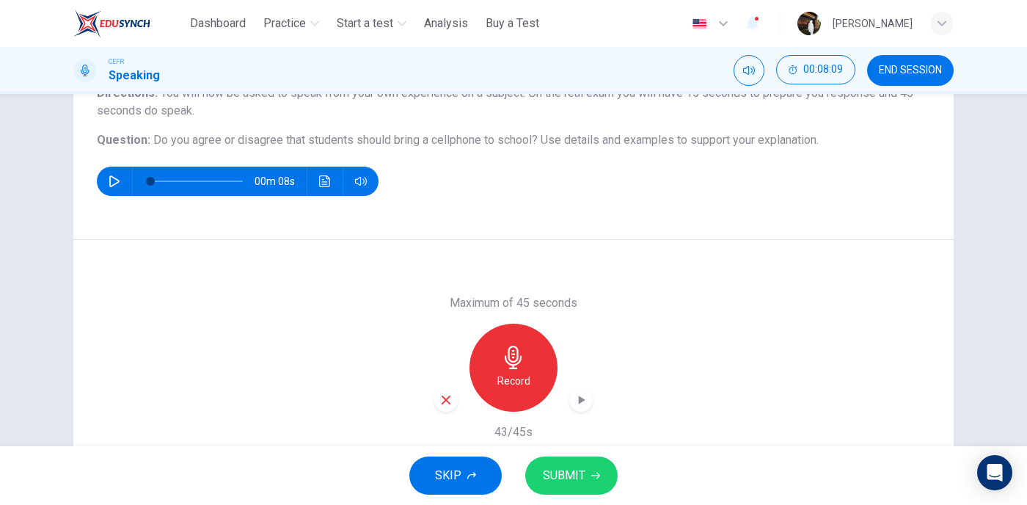
click at [562, 482] on span "SUBMIT" at bounding box center [564, 475] width 43 height 21
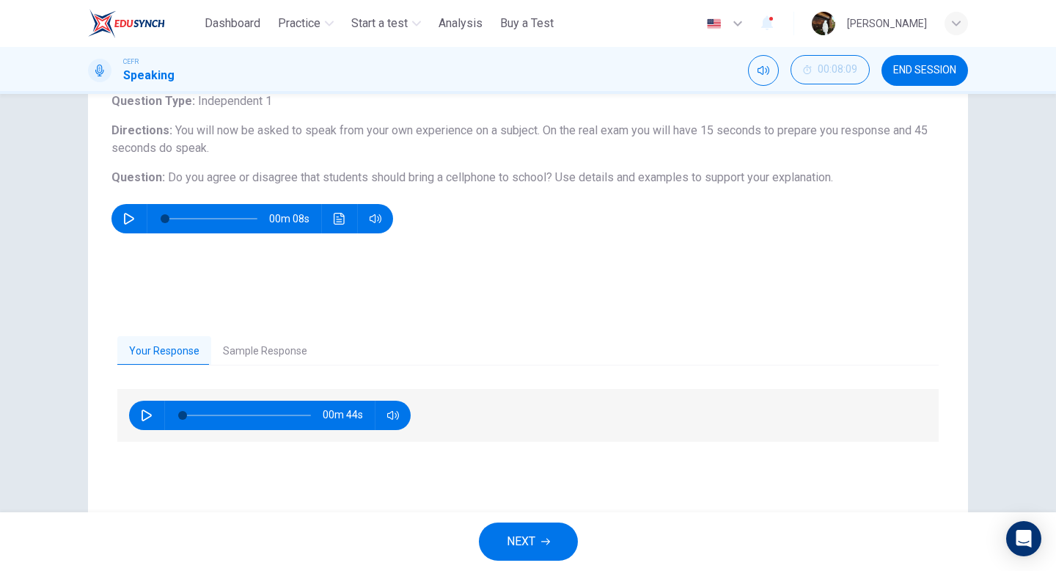
scroll to position [150, 0]
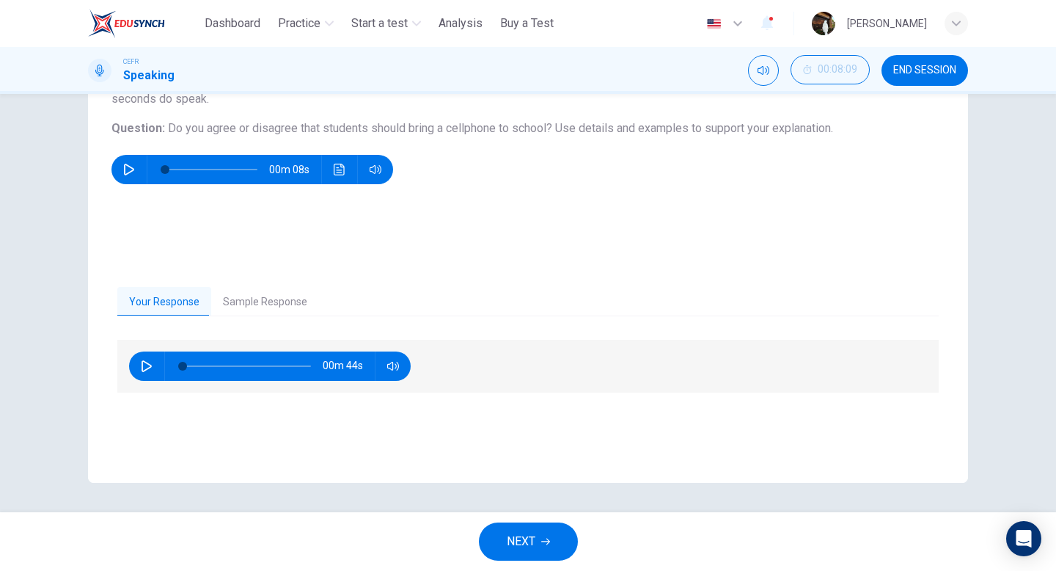
click at [524, 539] on span "NEXT" at bounding box center [521, 541] width 29 height 21
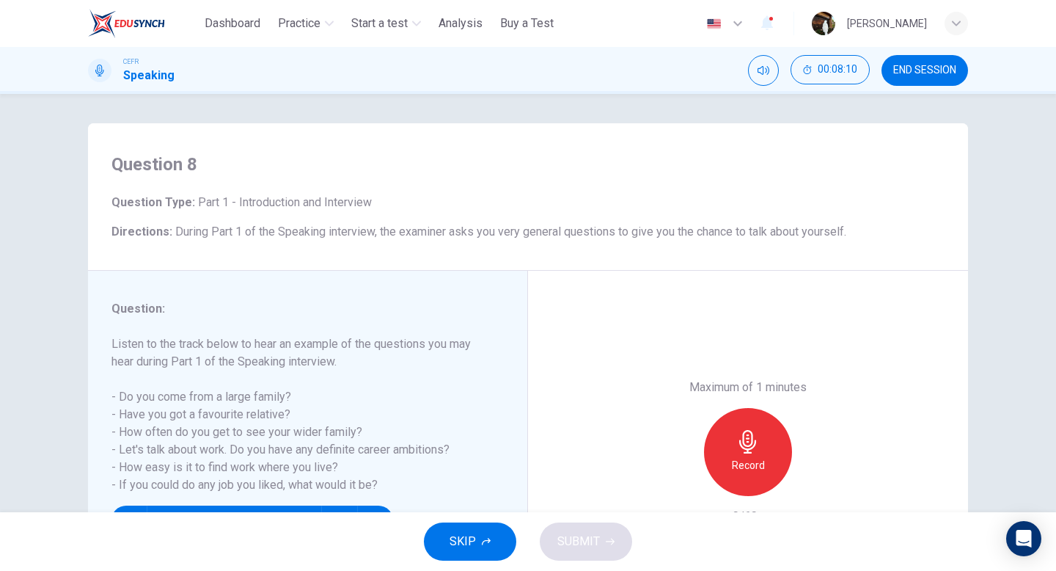
click at [475, 532] on button "SKIP" at bounding box center [470, 541] width 92 height 38
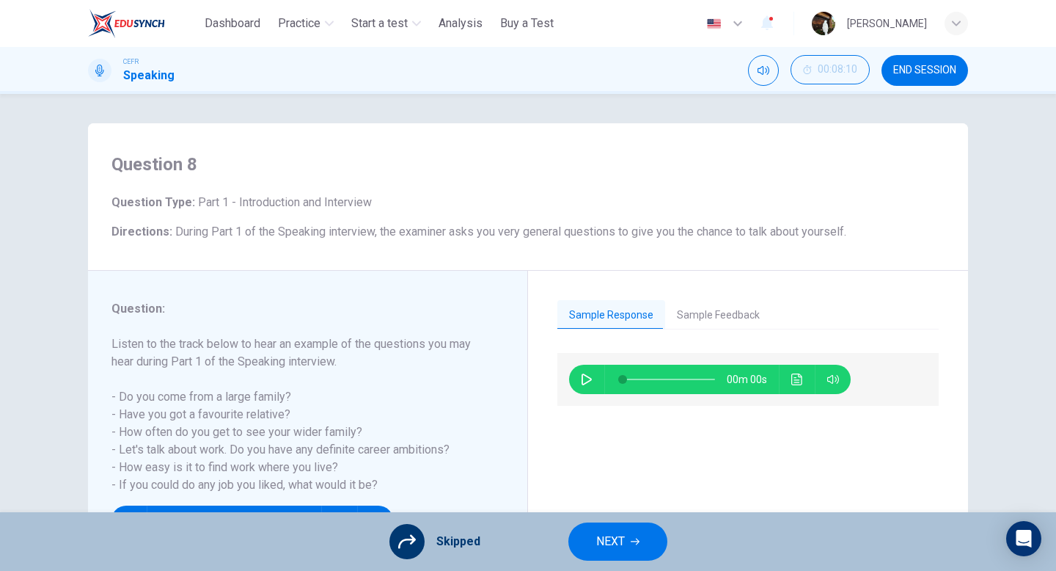
click at [608, 547] on span "NEXT" at bounding box center [610, 541] width 29 height 21
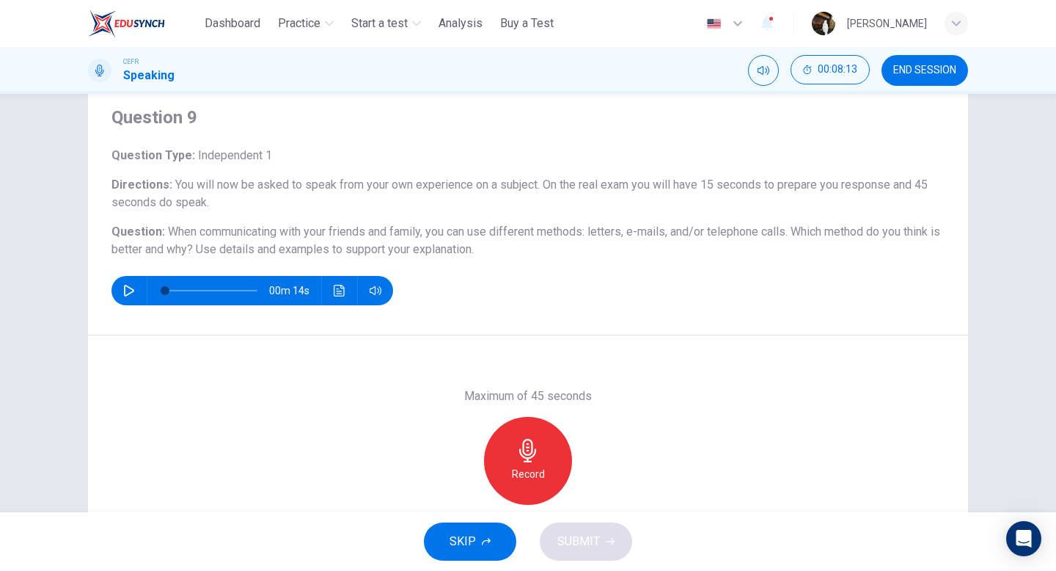
scroll to position [76, 0]
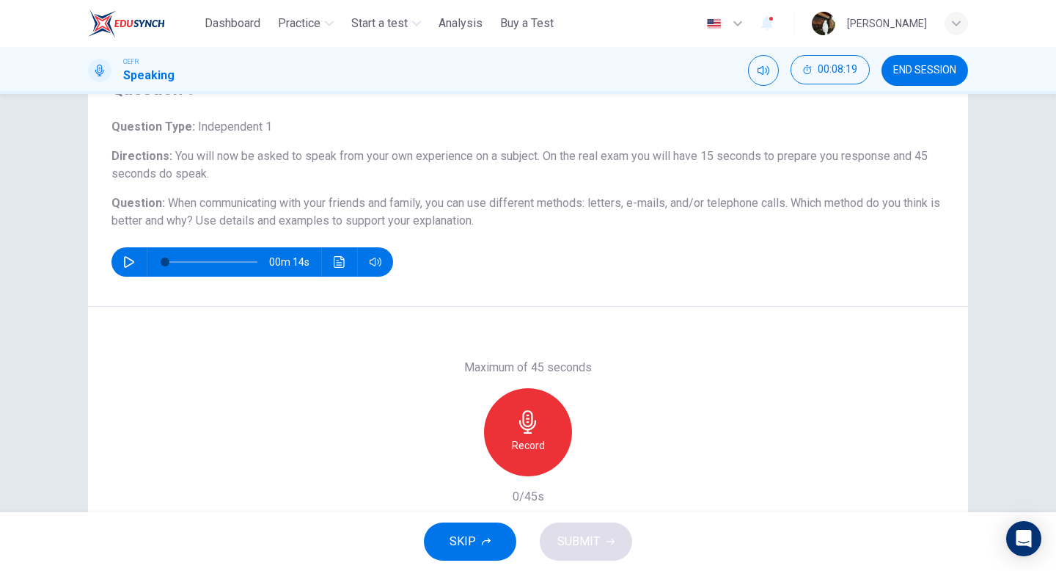
click at [508, 442] on div "Record" at bounding box center [528, 432] width 88 height 88
click at [554, 426] on div "Stop" at bounding box center [528, 432] width 88 height 88
click at [462, 469] on icon "button" at bounding box center [460, 464] width 13 height 13
click at [530, 444] on h6 "Record" at bounding box center [528, 445] width 33 height 18
click at [577, 549] on span "SUBMIT" at bounding box center [578, 541] width 43 height 21
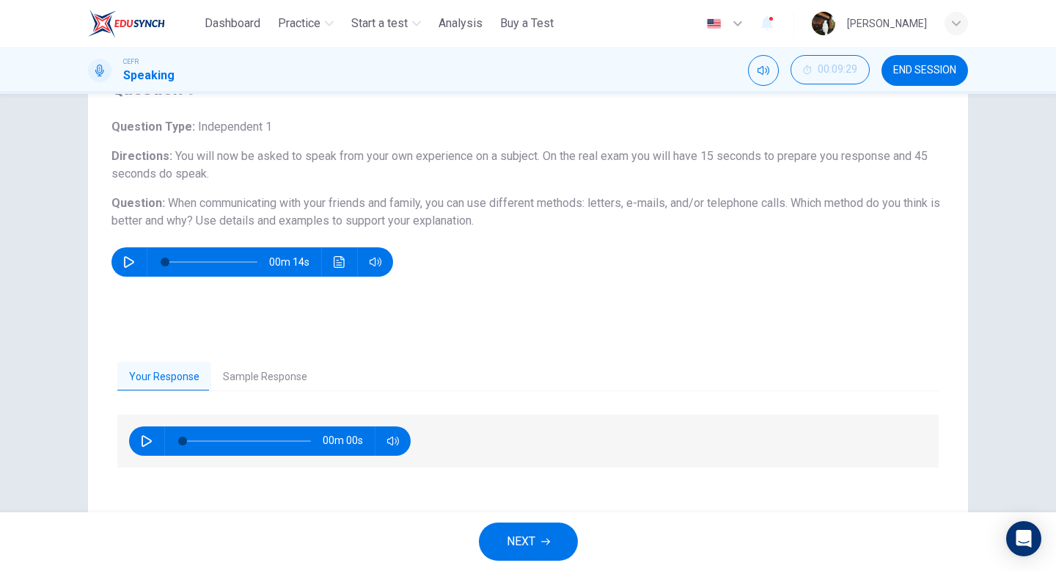
scroll to position [150, 0]
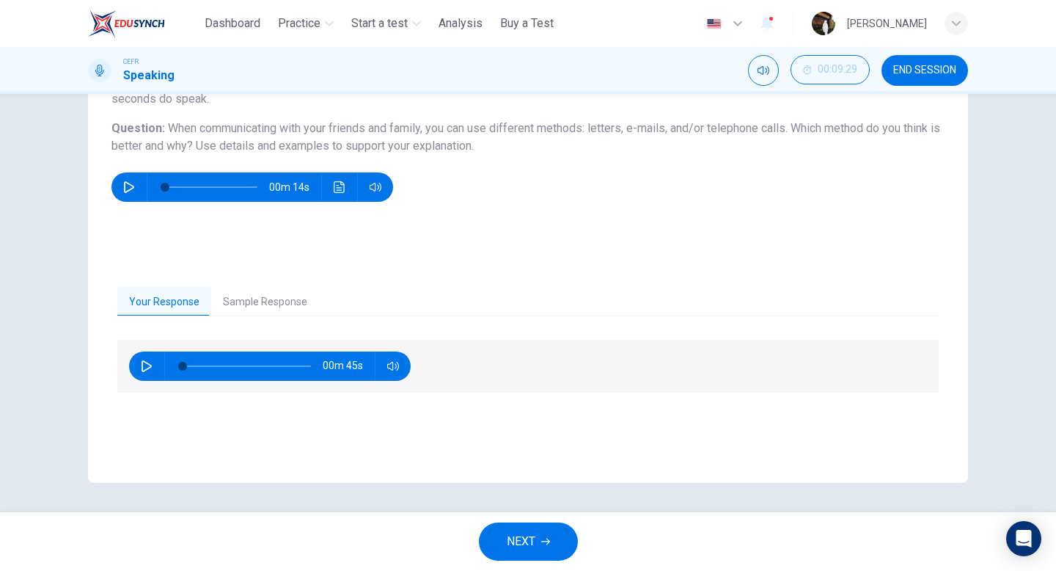
click at [142, 370] on icon "button" at bounding box center [147, 366] width 10 height 12
type input "*"
click at [518, 532] on span "NEXT" at bounding box center [521, 541] width 29 height 21
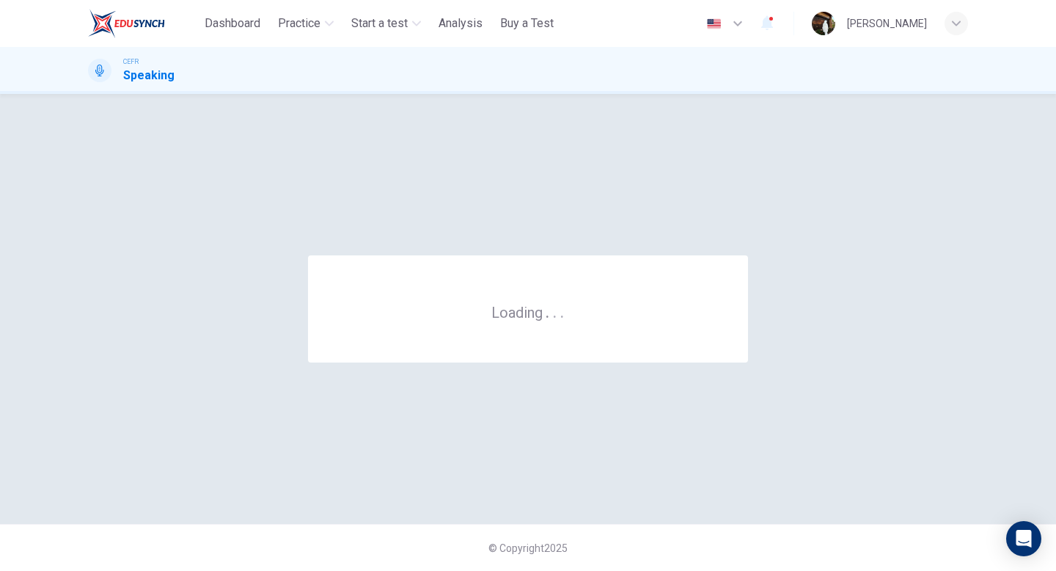
scroll to position [0, 0]
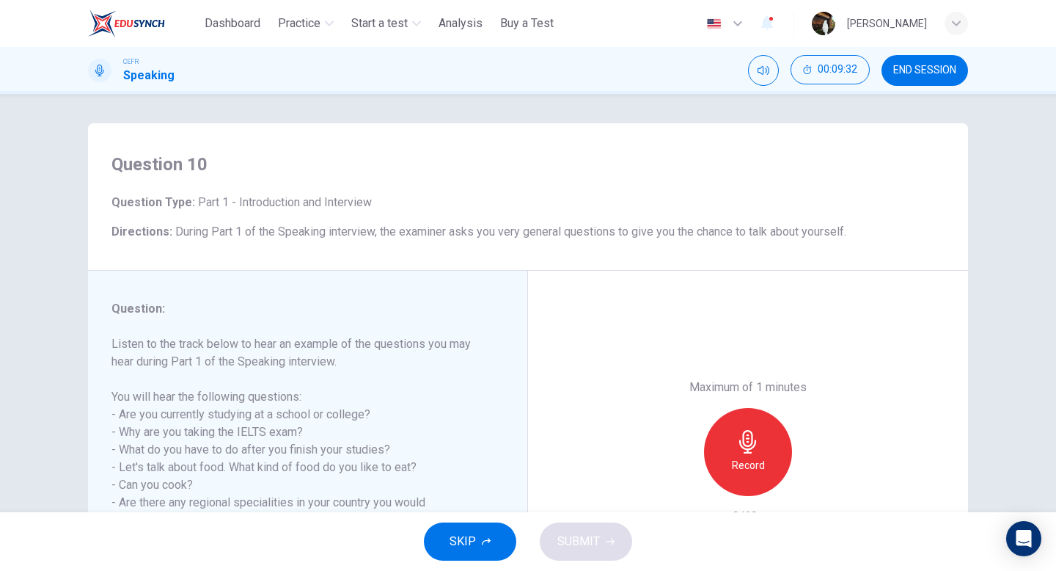
click at [459, 530] on button "SKIP" at bounding box center [470, 541] width 92 height 38
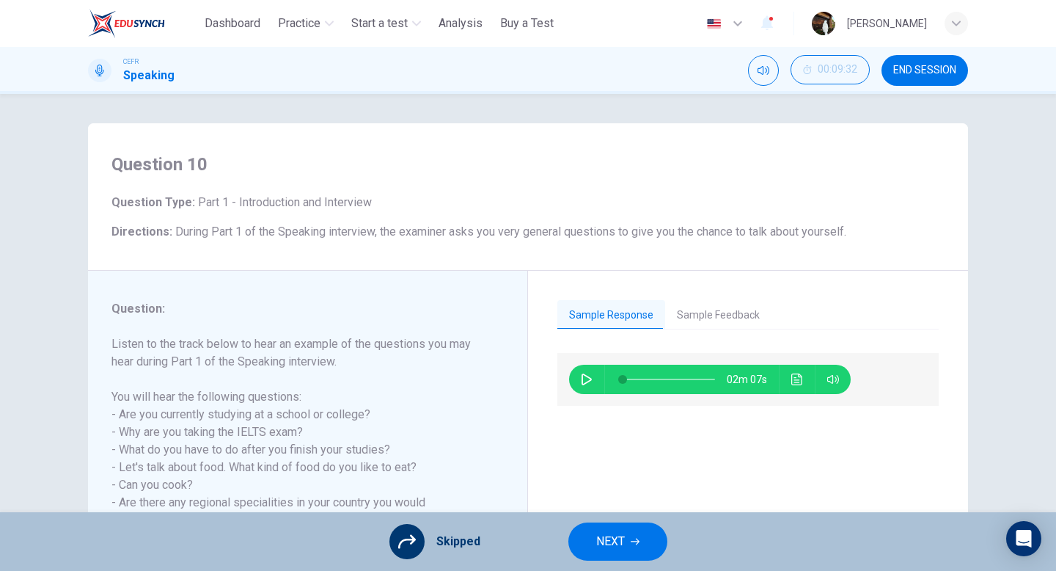
click at [620, 548] on span "NEXT" at bounding box center [610, 541] width 29 height 21
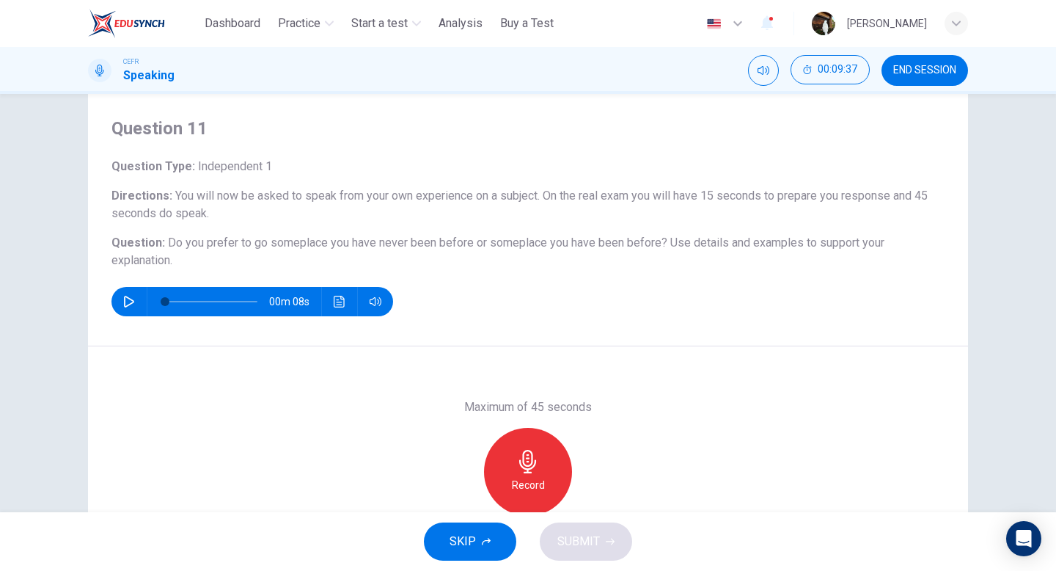
scroll to position [51, 0]
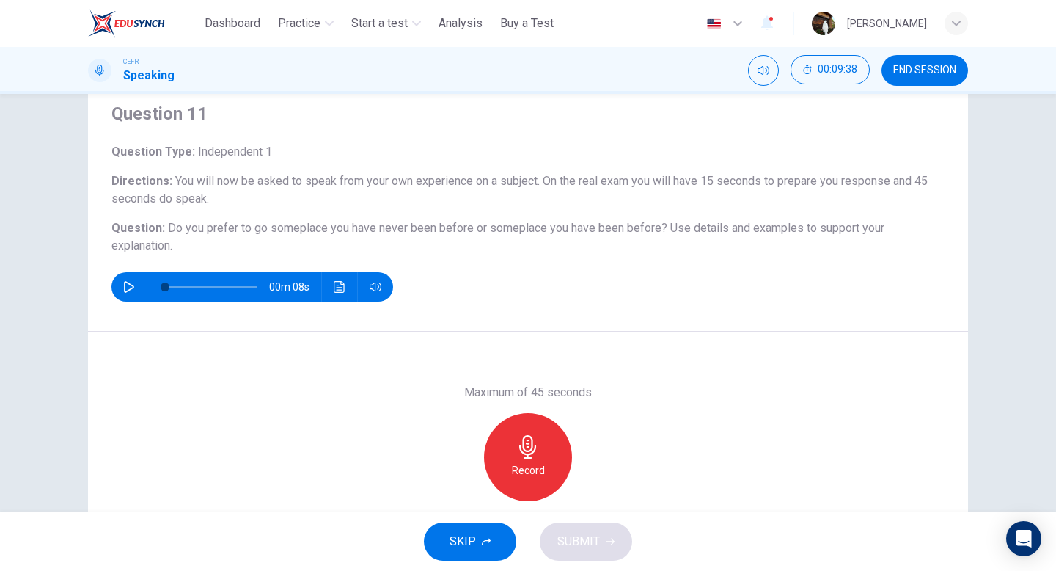
click at [534, 471] on h6 "Record" at bounding box center [528, 470] width 33 height 18
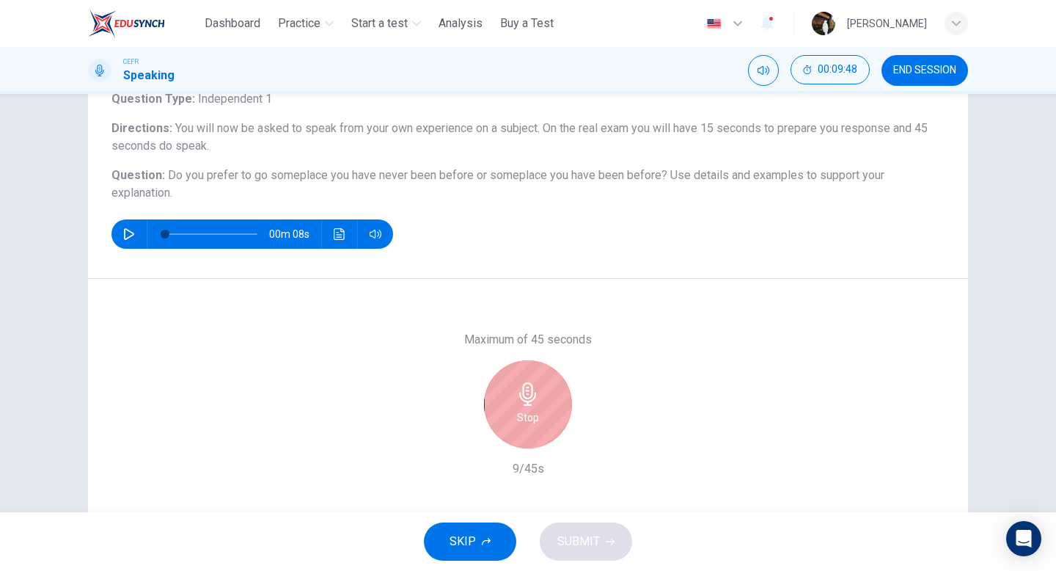
scroll to position [150, 0]
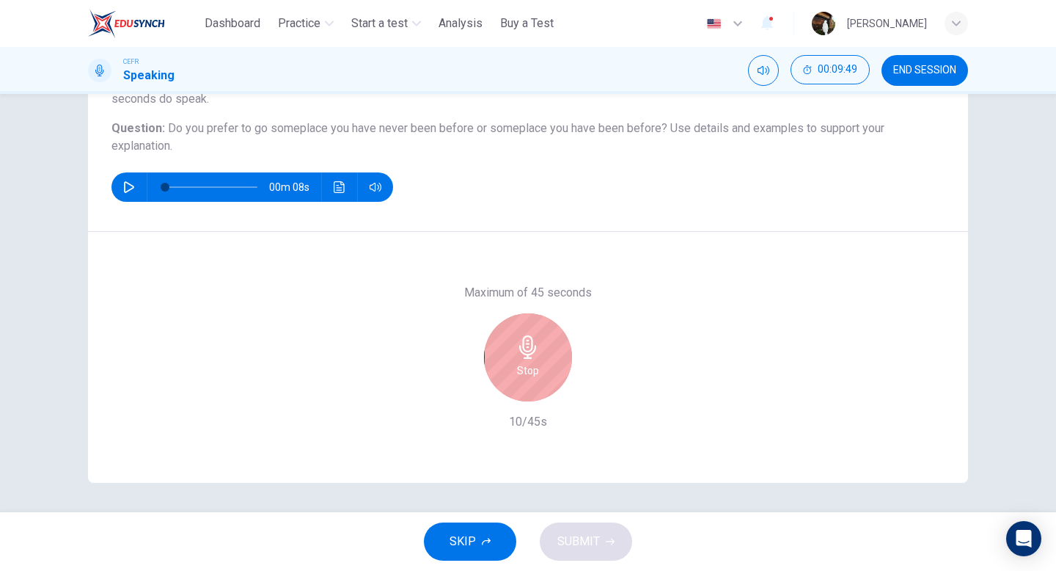
click at [525, 397] on div "Stop" at bounding box center [528, 357] width 88 height 88
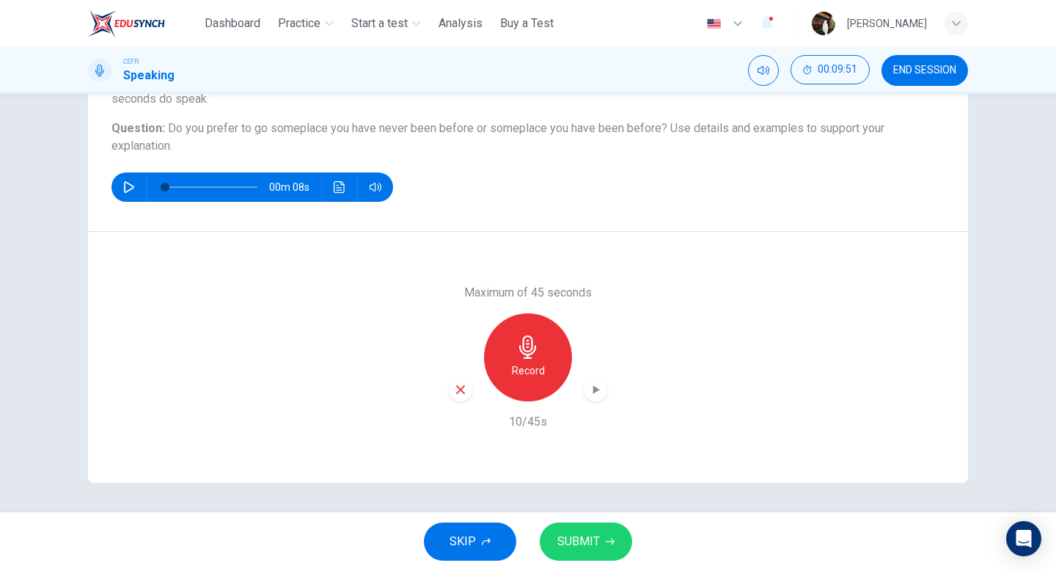
click at [457, 389] on icon "button" at bounding box center [460, 389] width 13 height 13
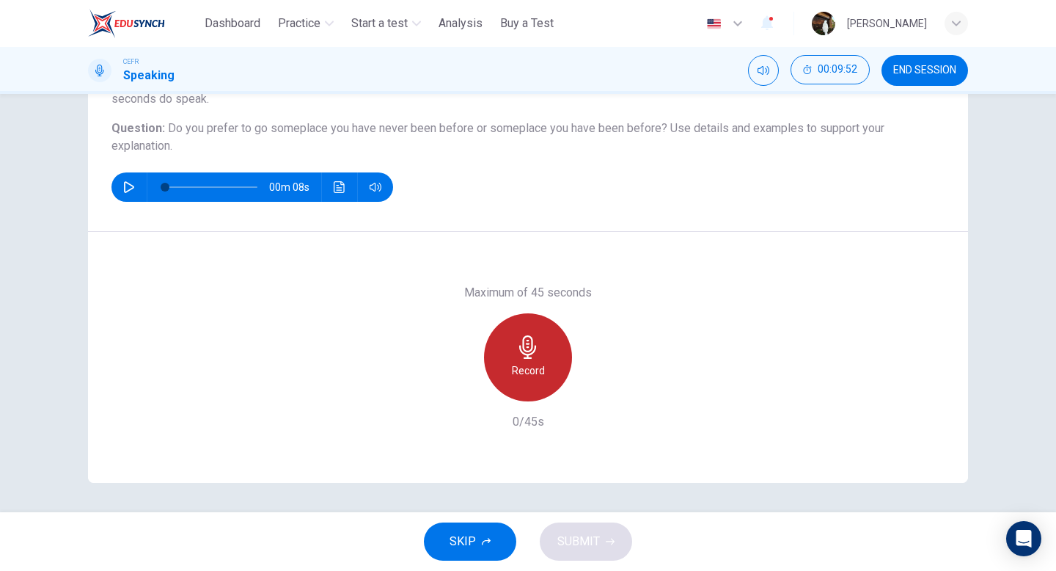
click at [503, 352] on div "Record" at bounding box center [528, 357] width 88 height 88
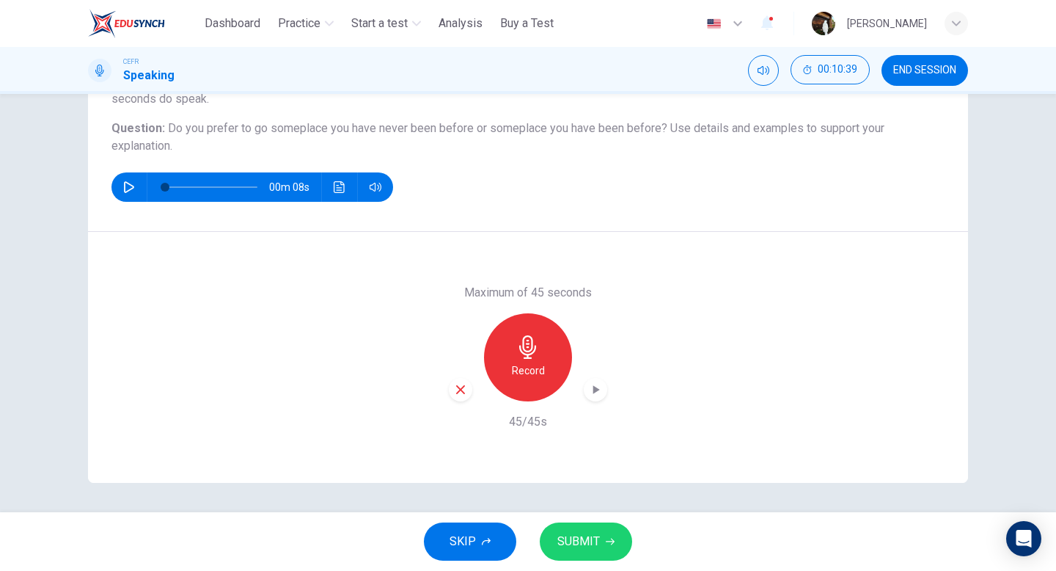
click at [577, 532] on span "SUBMIT" at bounding box center [578, 541] width 43 height 21
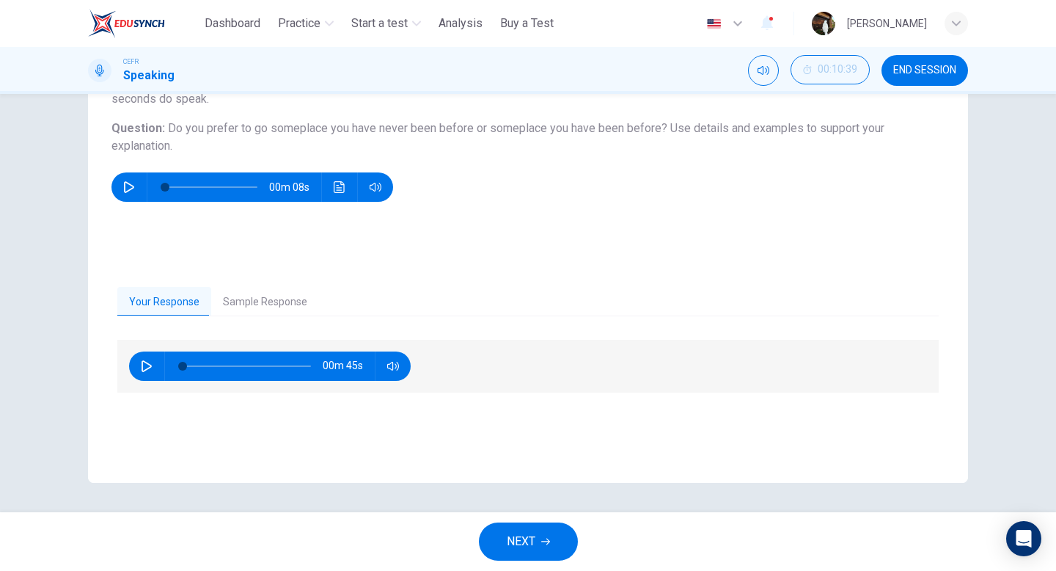
click at [522, 542] on span "NEXT" at bounding box center [521, 541] width 29 height 21
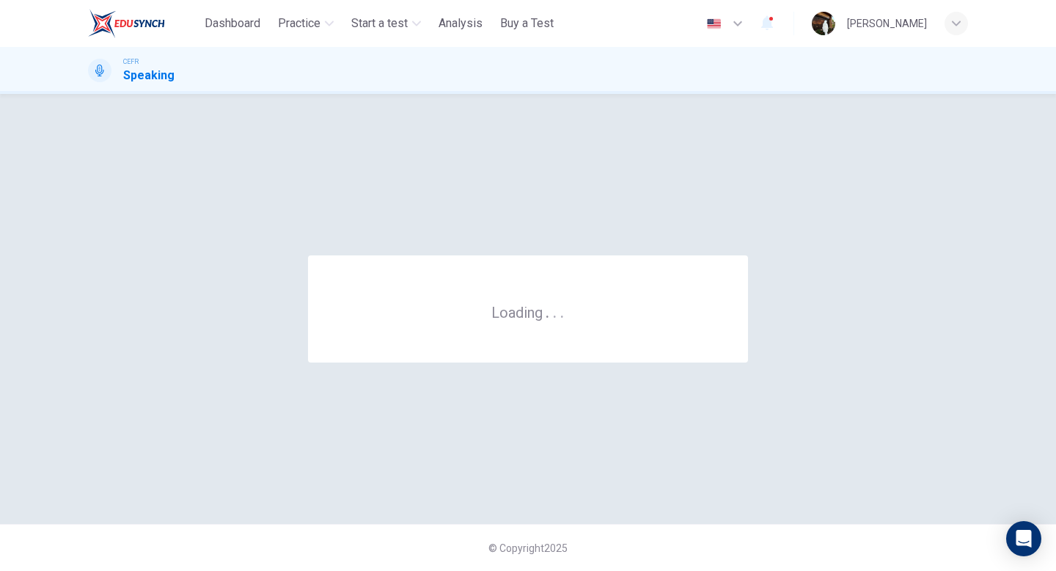
scroll to position [0, 0]
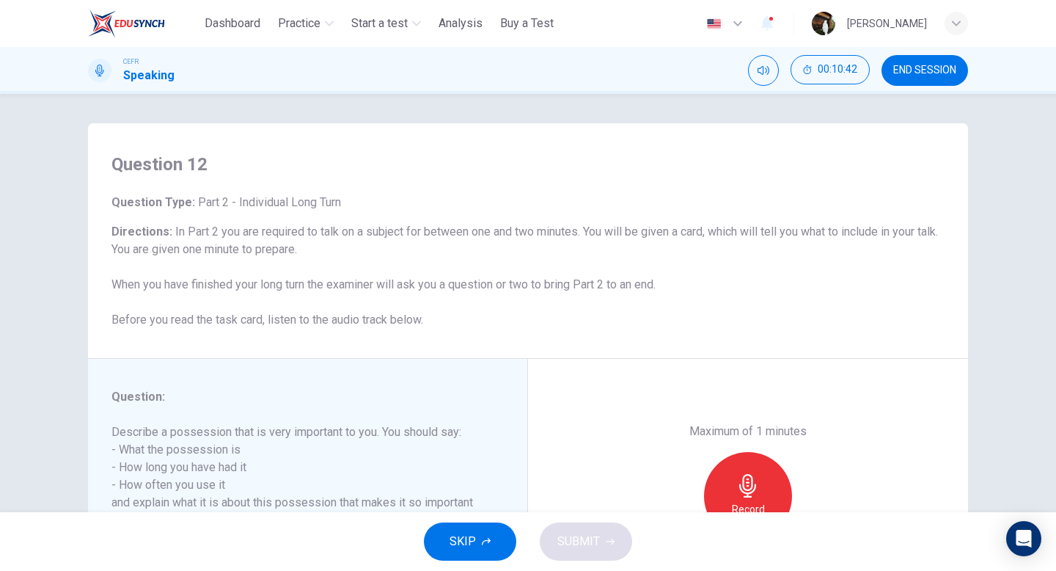
click at [464, 550] on span "SKIP" at bounding box center [463, 541] width 26 height 21
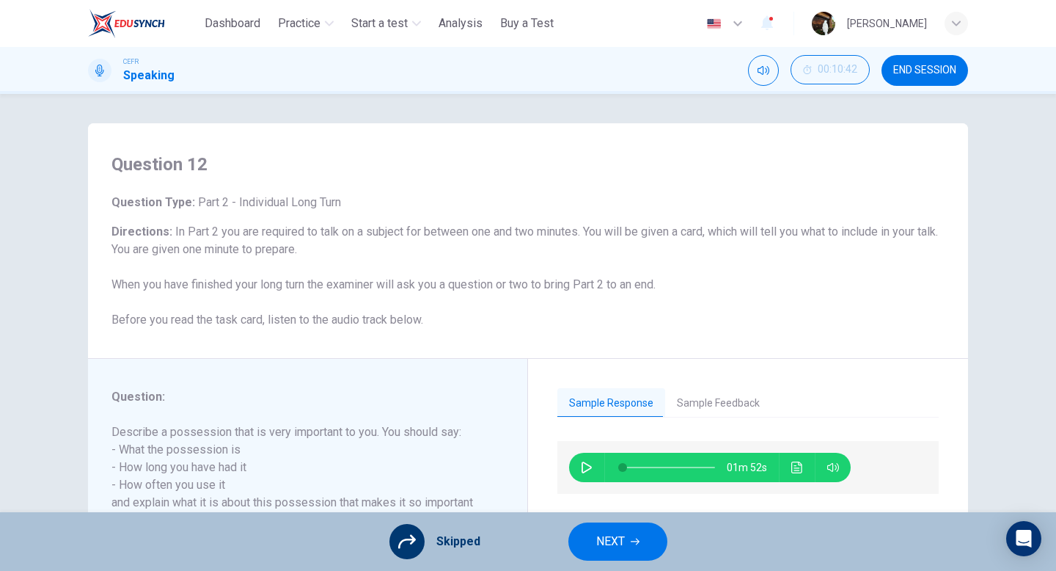
click at [590, 541] on button "NEXT" at bounding box center [617, 541] width 99 height 38
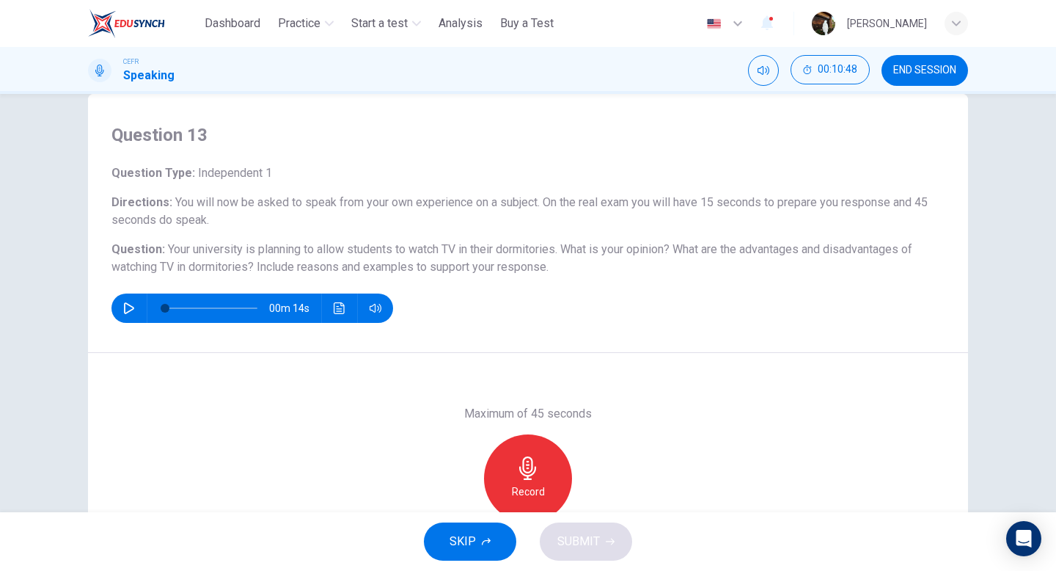
scroll to position [52, 0]
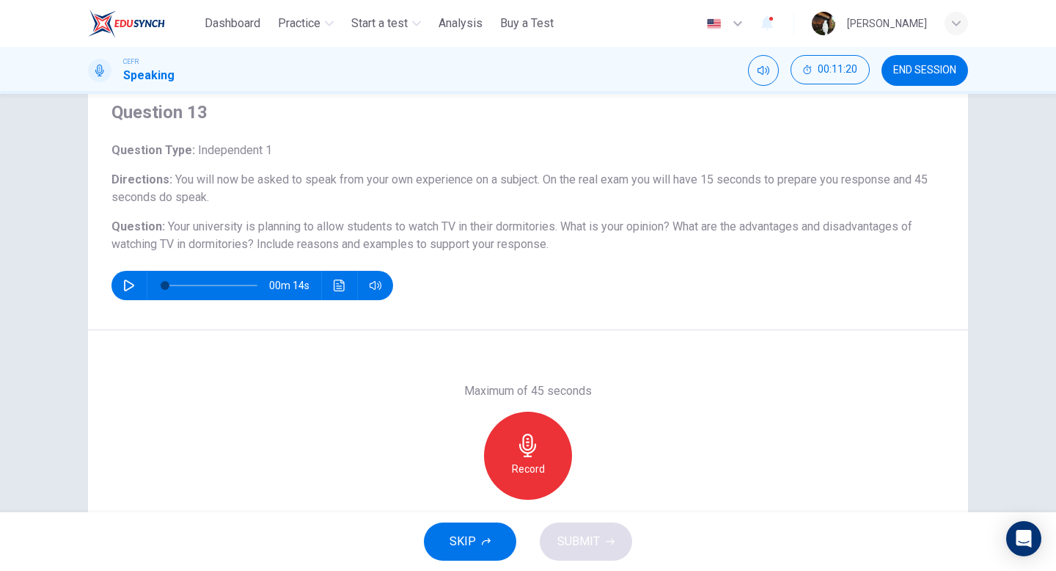
click at [513, 450] on div "Record" at bounding box center [528, 455] width 88 height 88
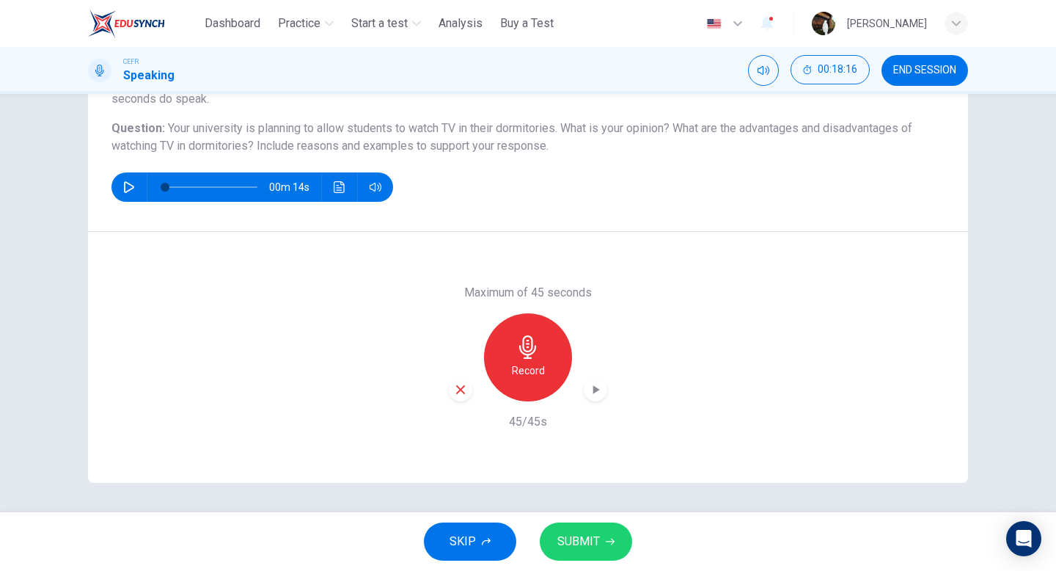
click at [909, 66] on span "END SESSION" at bounding box center [924, 71] width 63 height 12
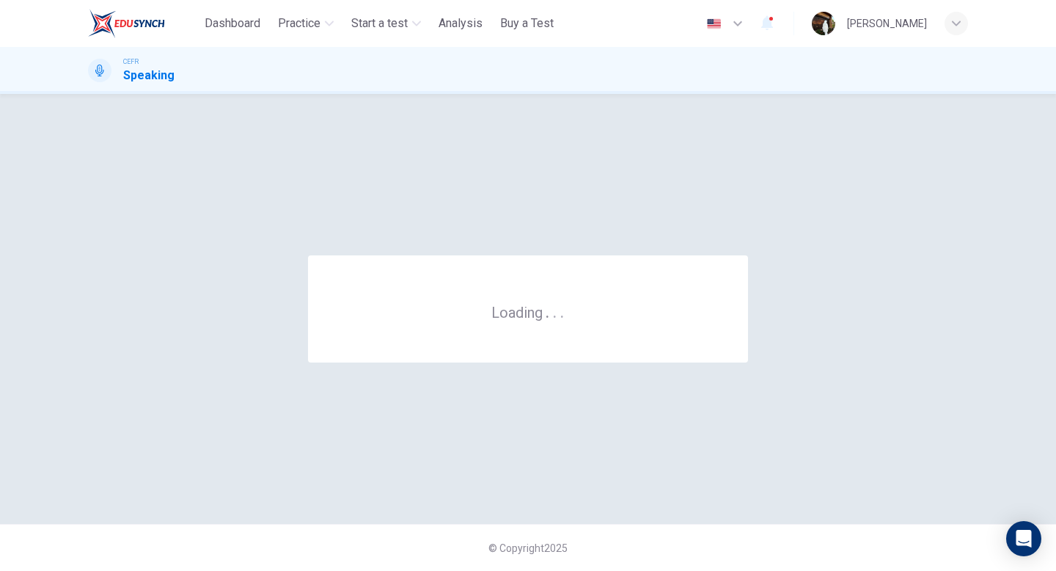
scroll to position [0, 0]
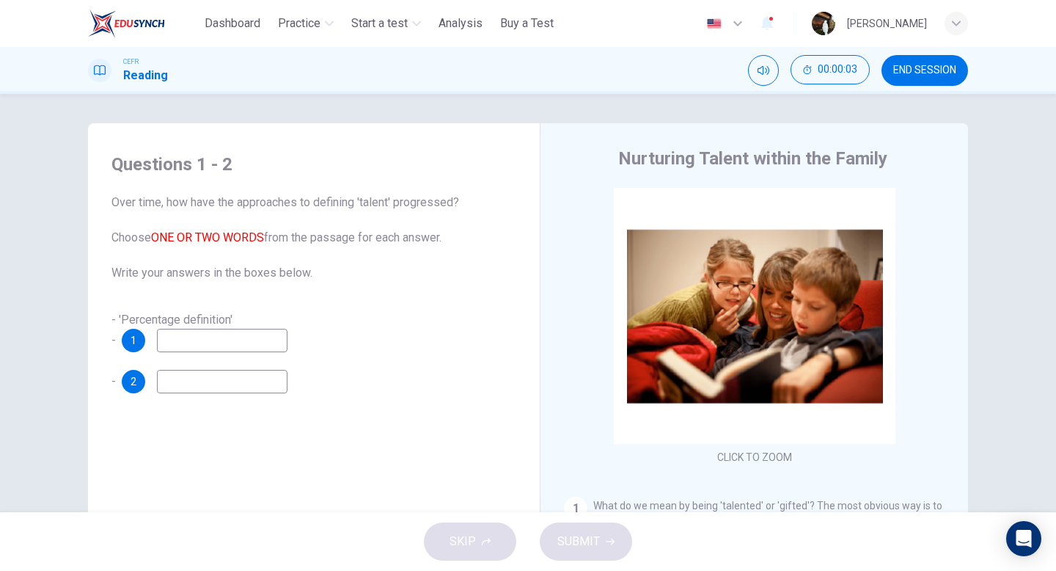
click at [219, 341] on input at bounding box center [222, 340] width 131 height 23
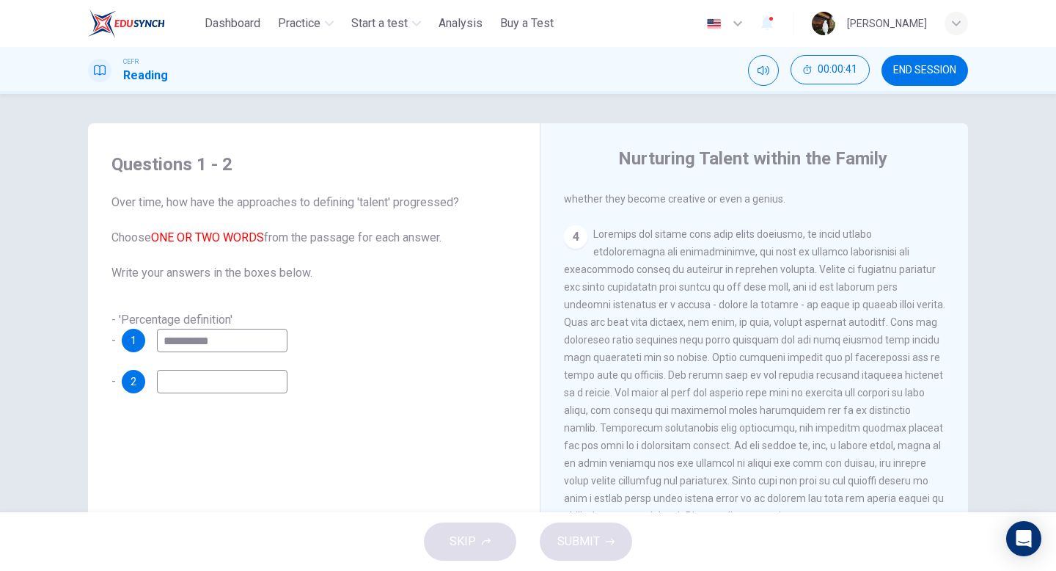
scroll to position [818, 0]
type input "*"
type input "**"
click at [271, 385] on input at bounding box center [222, 381] width 131 height 23
type input "**********"
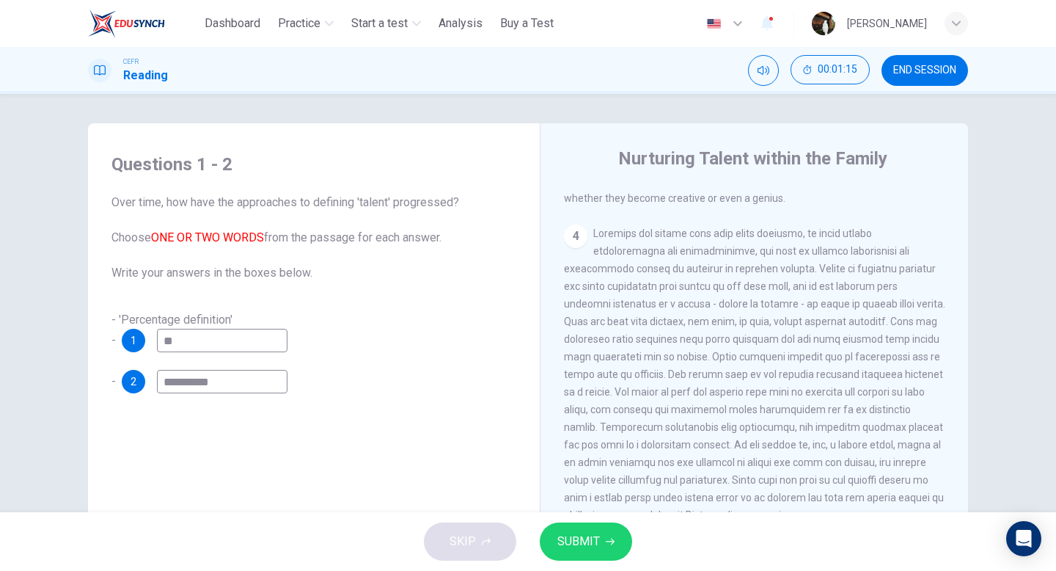
click at [585, 545] on span "SUBMIT" at bounding box center [578, 541] width 43 height 21
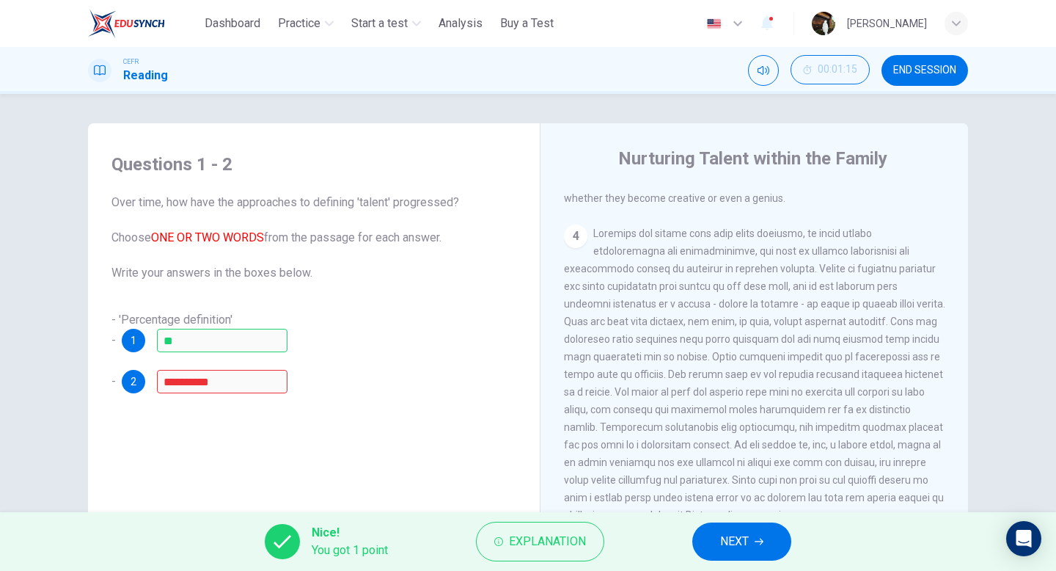
click at [740, 546] on span "NEXT" at bounding box center [734, 541] width 29 height 21
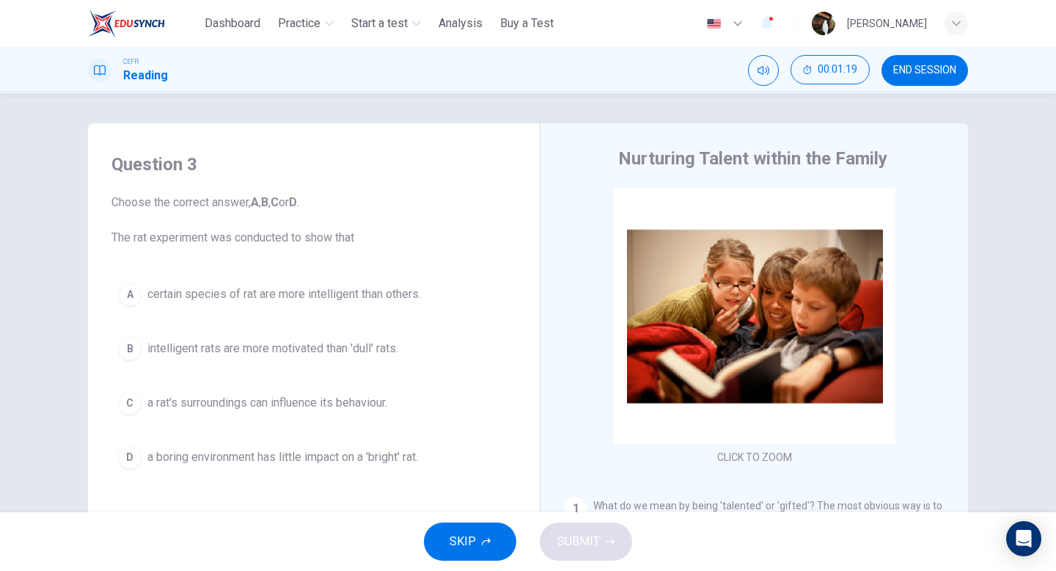
click at [322, 411] on button "C a rat's surroundings can influence its behaviour." at bounding box center [313, 402] width 405 height 37
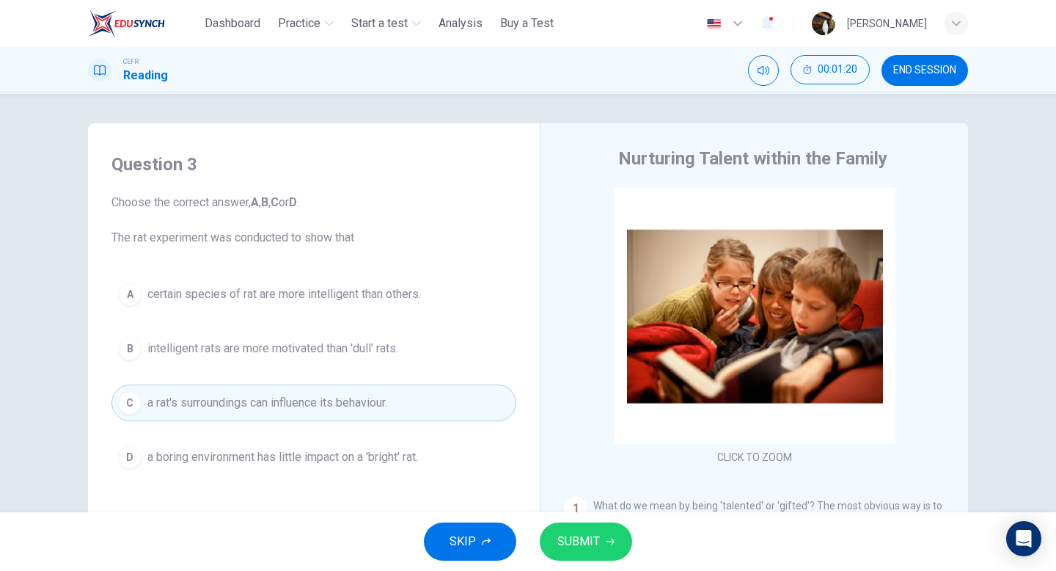
click at [584, 541] on span "SUBMIT" at bounding box center [578, 541] width 43 height 21
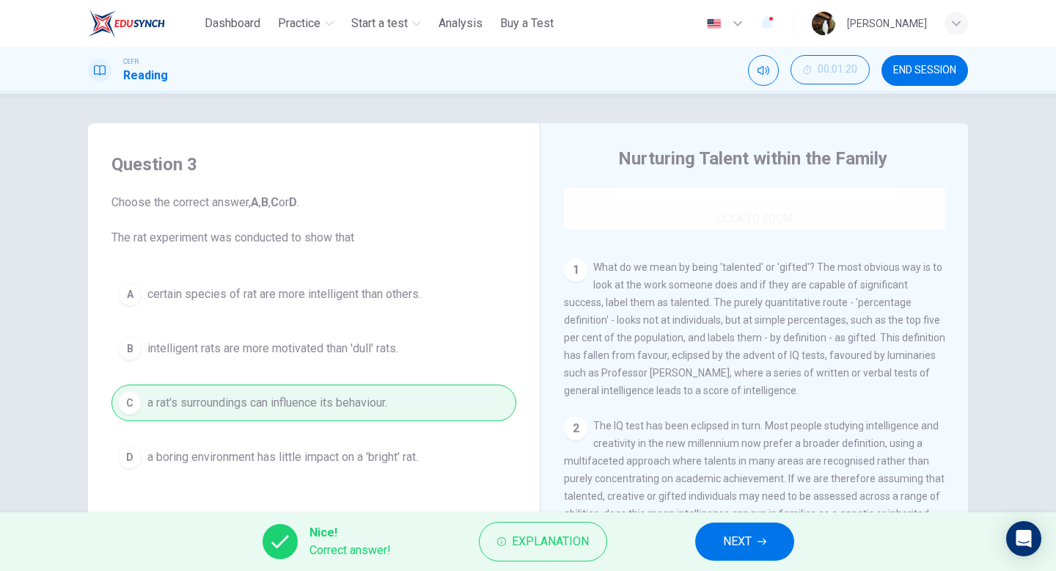
scroll to position [255, 0]
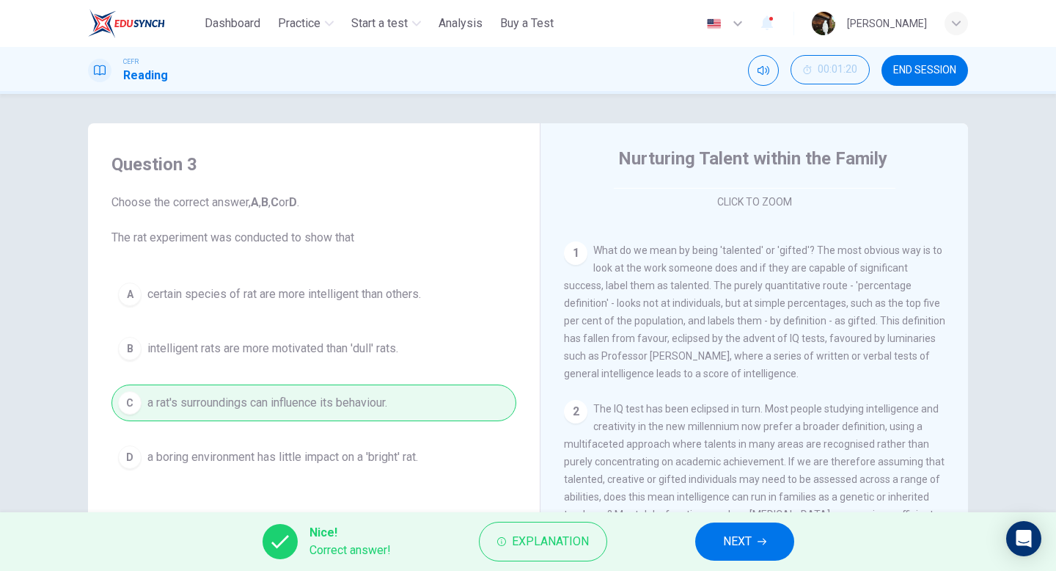
click at [722, 541] on button "NEXT" at bounding box center [744, 541] width 99 height 38
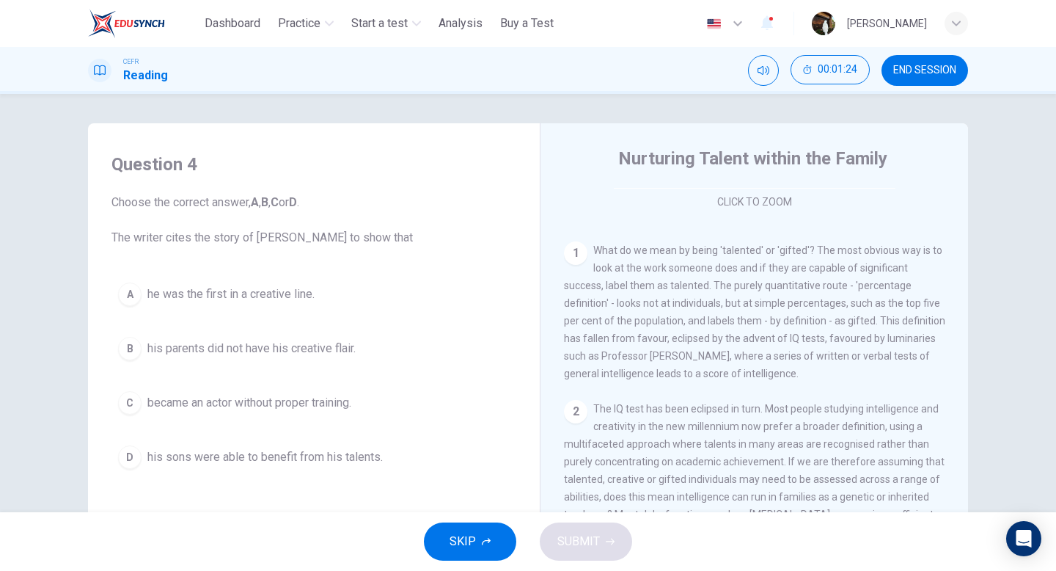
click at [245, 288] on span "he was the first in a creative line." at bounding box center [230, 294] width 167 height 18
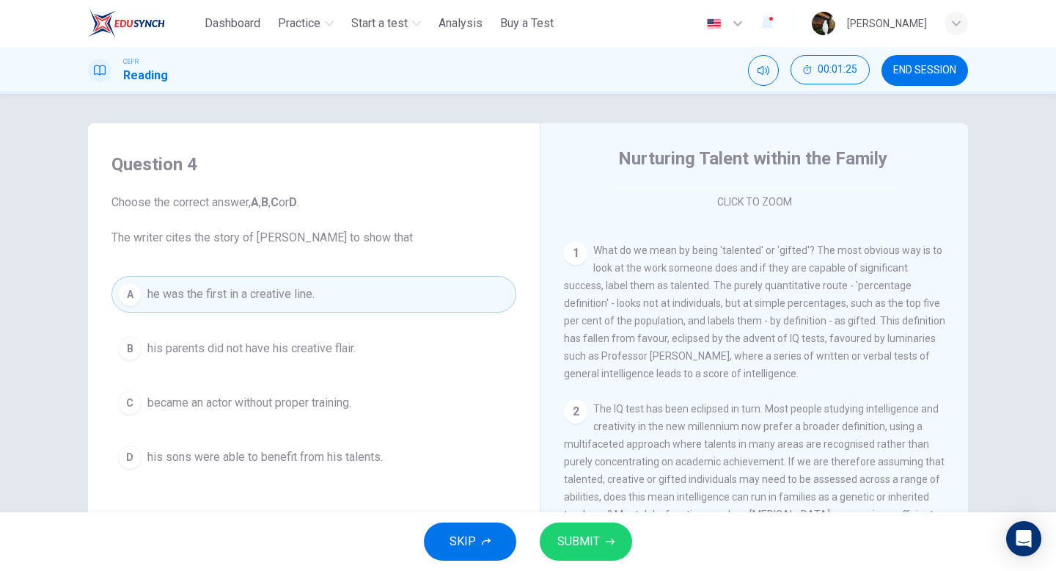
click at [564, 537] on span "SUBMIT" at bounding box center [578, 541] width 43 height 21
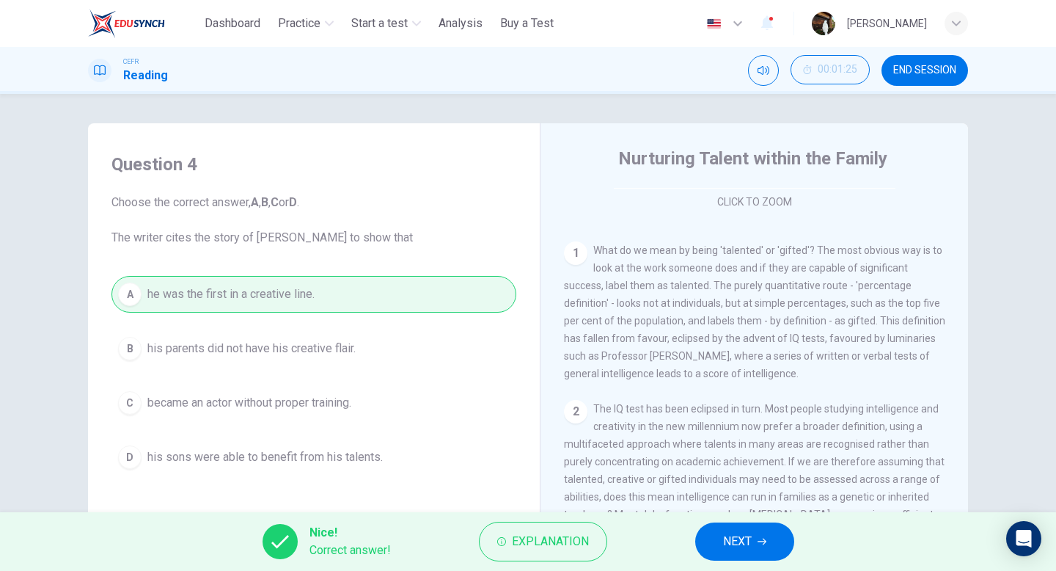
click at [715, 539] on button "NEXT" at bounding box center [744, 541] width 99 height 38
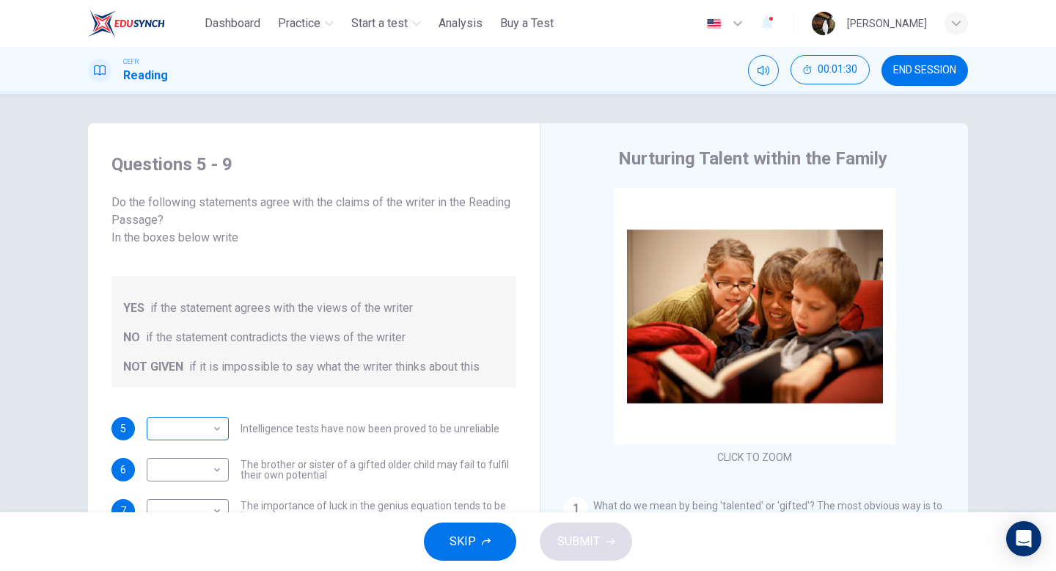
click at [200, 407] on body "This site uses cookies, as explained in our Privacy Policy . If you agree to th…" at bounding box center [528, 285] width 1056 height 571
click at [189, 460] on li "NO" at bounding box center [188, 457] width 82 height 23
type input "**"
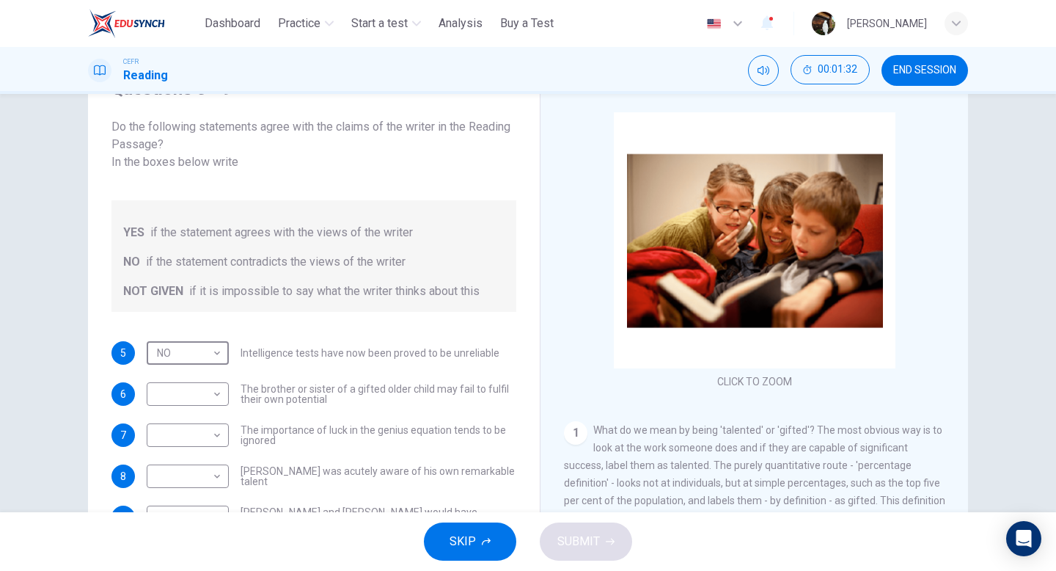
scroll to position [79, 0]
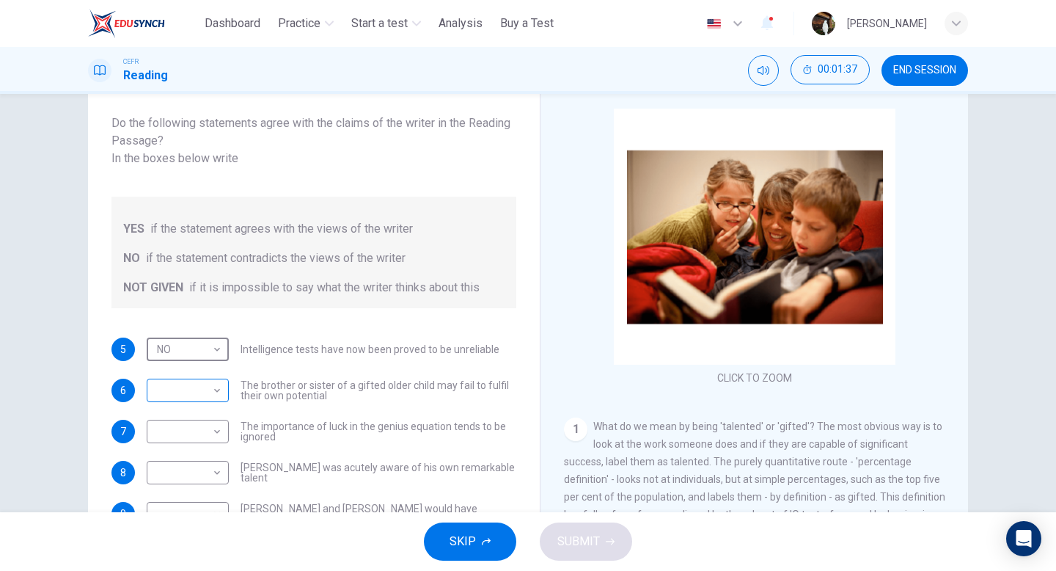
click at [205, 374] on body "This site uses cookies, as explained in our Privacy Policy . If you agree to th…" at bounding box center [528, 285] width 1056 height 571
click at [202, 395] on li "YES" at bounding box center [188, 395] width 82 height 23
type input "***"
click at [202, 411] on body "This site uses cookies, as explained in our Privacy Policy . If you agree to th…" at bounding box center [528, 285] width 1056 height 571
click at [180, 482] on li "NOT GIVEN" at bounding box center [188, 483] width 82 height 23
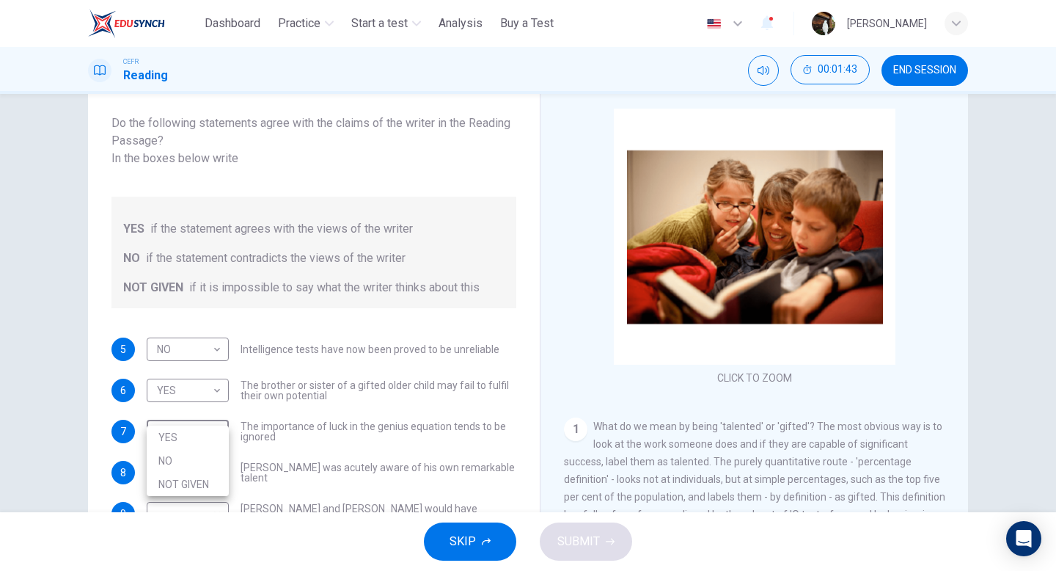
type input "*********"
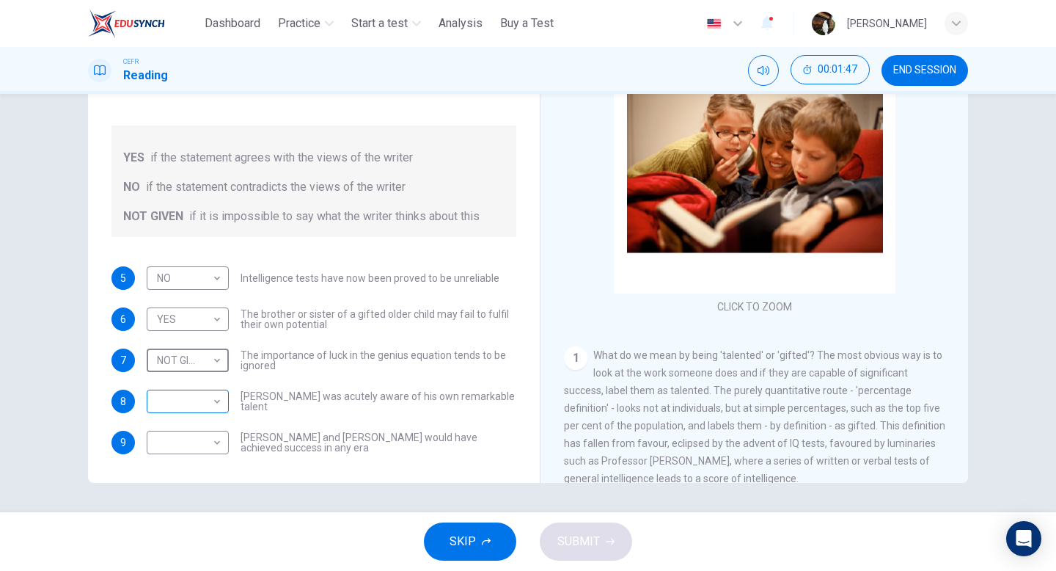
click at [195, 380] on body "This site uses cookies, as explained in our Privacy Policy . If you agree to th…" at bounding box center [528, 285] width 1056 height 571
click at [186, 425] on li "NO" at bounding box center [188, 430] width 82 height 23
type input "**"
click at [197, 427] on body "This site uses cookies, as explained in our Privacy Policy . If you agree to th…" at bounding box center [528, 285] width 1056 height 571
click at [183, 478] on li "NO" at bounding box center [188, 471] width 82 height 23
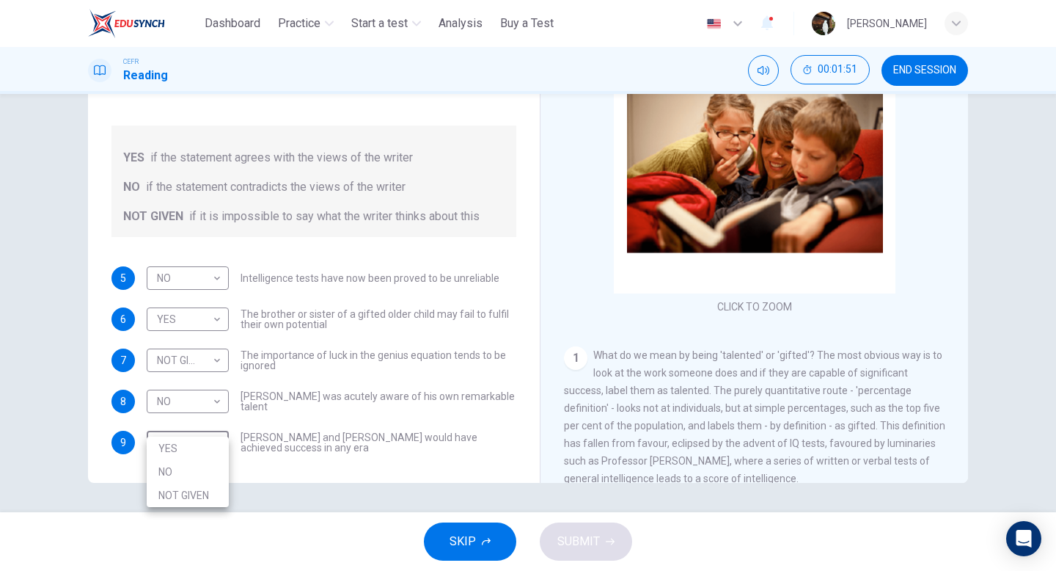
type input "**"
click at [569, 539] on span "SUBMIT" at bounding box center [578, 541] width 43 height 21
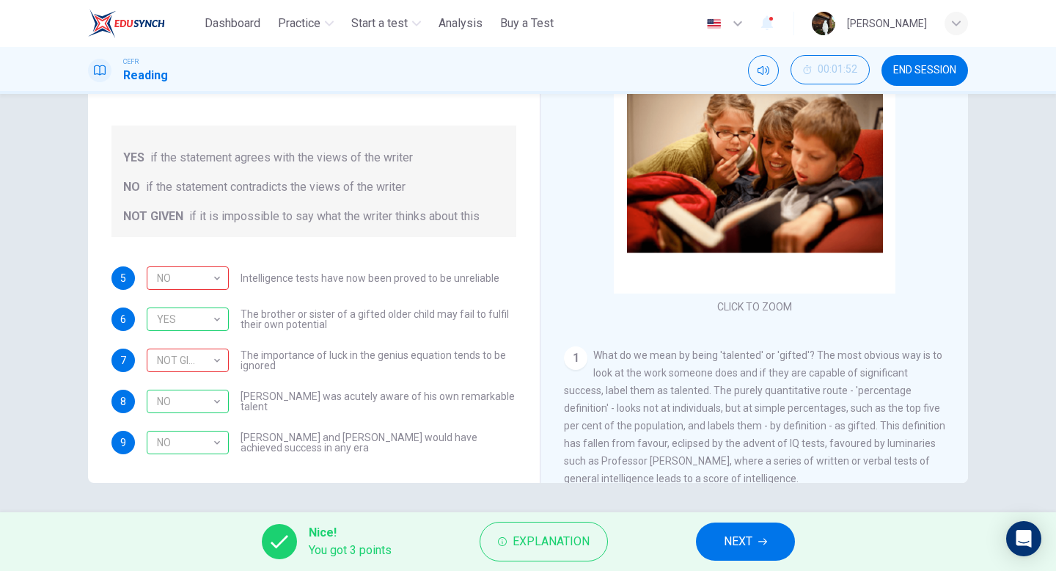
click at [747, 539] on span "NEXT" at bounding box center [738, 541] width 29 height 21
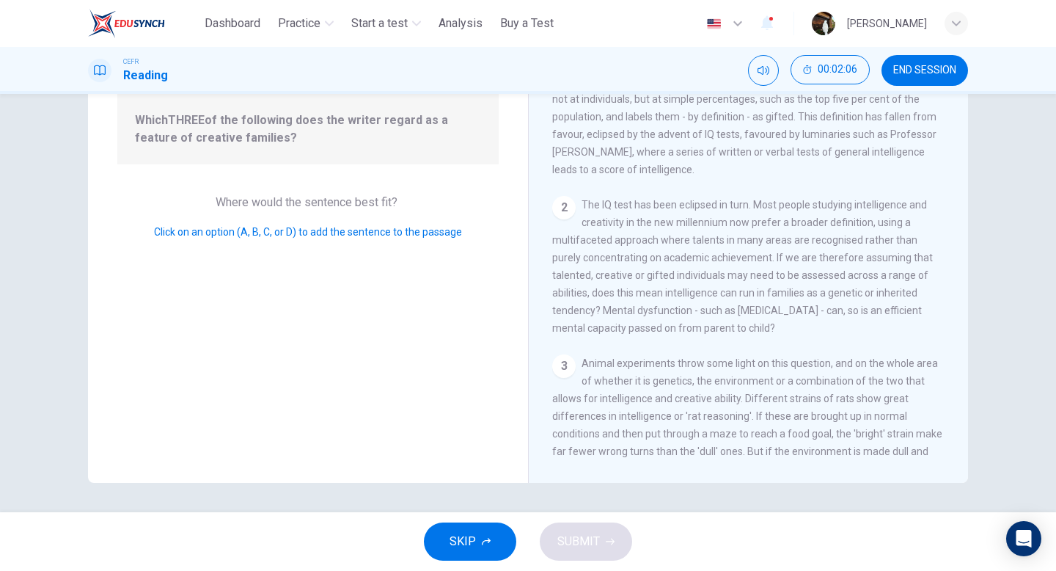
click at [384, 228] on span "Click on an option (A, B, C, or D) to add the sentence to the passage" at bounding box center [308, 232] width 308 height 12
click at [373, 201] on span "Where would the sentence best fit?" at bounding box center [308, 202] width 185 height 14
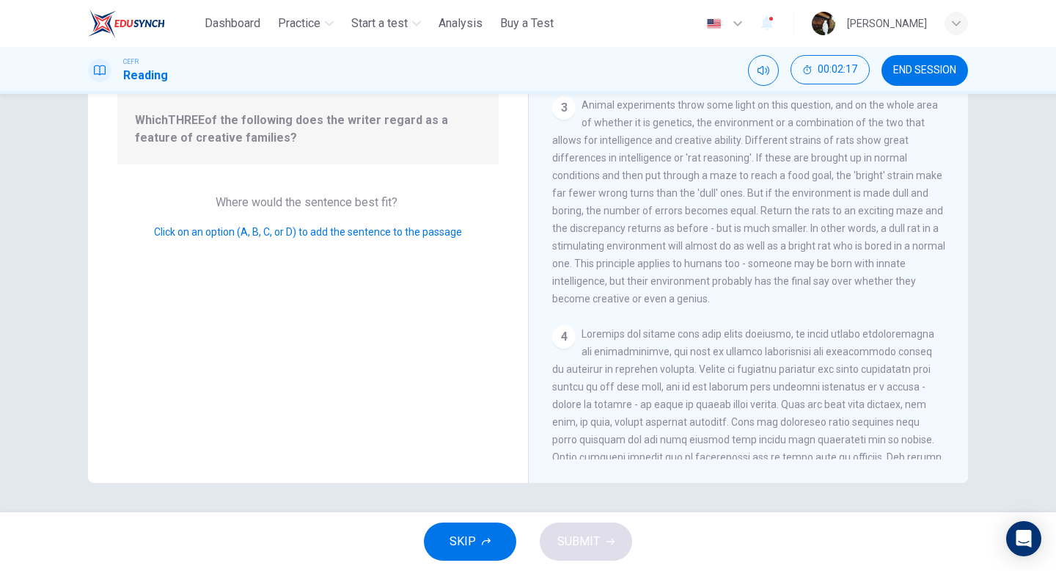
scroll to position [0, 0]
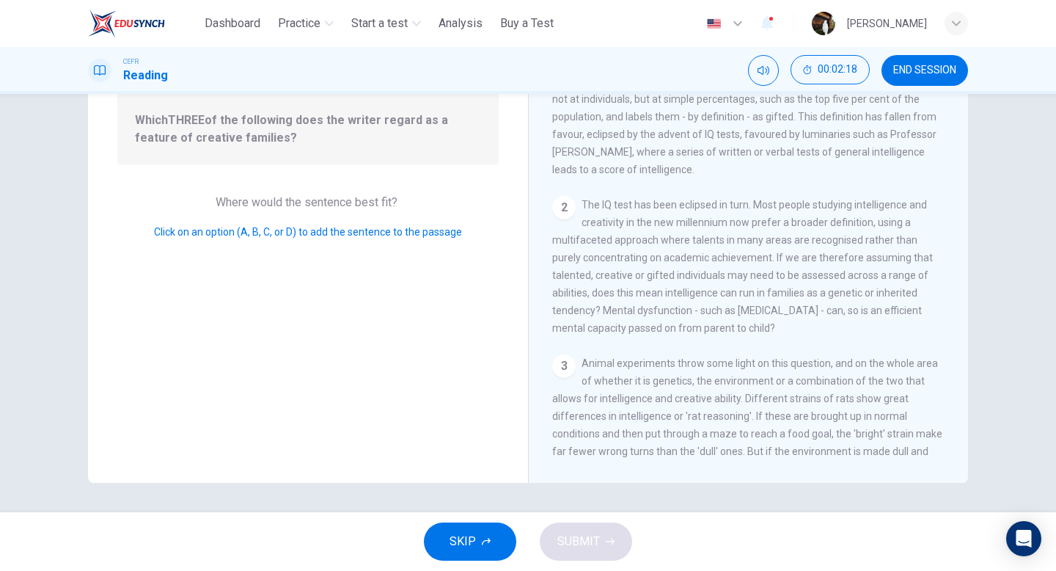
click at [901, 76] on span "END SESSION" at bounding box center [924, 71] width 63 height 12
